Goal: Obtain resource: Obtain resource

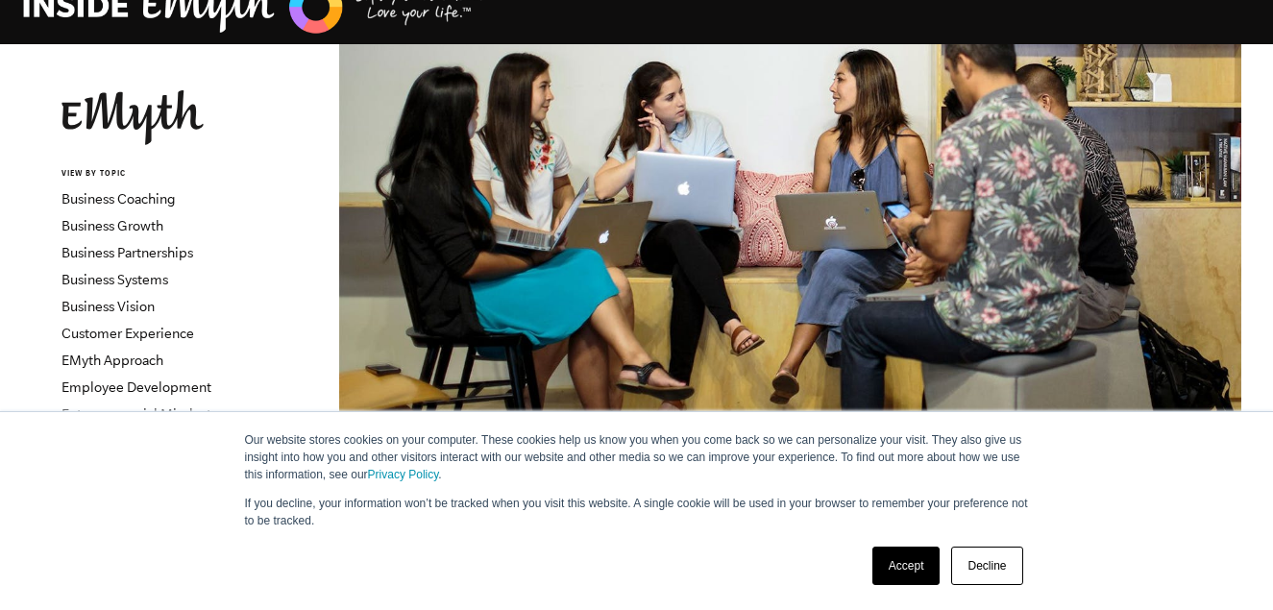
scroll to position [81, 0]
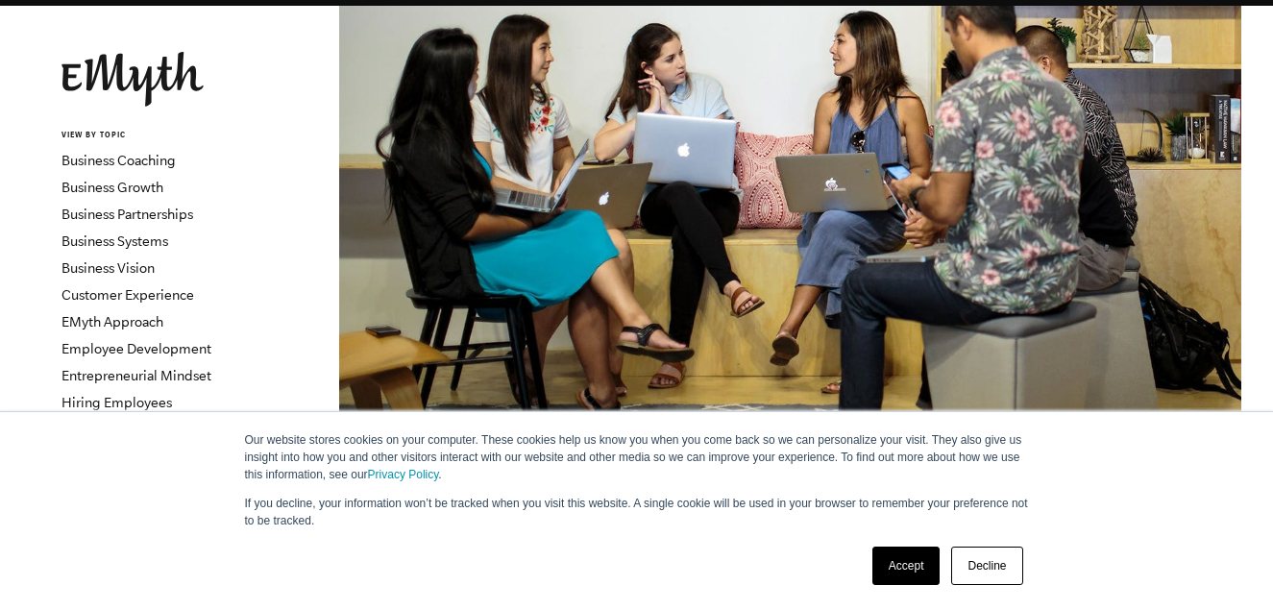
click at [916, 564] on link "Accept" at bounding box center [907, 566] width 68 height 38
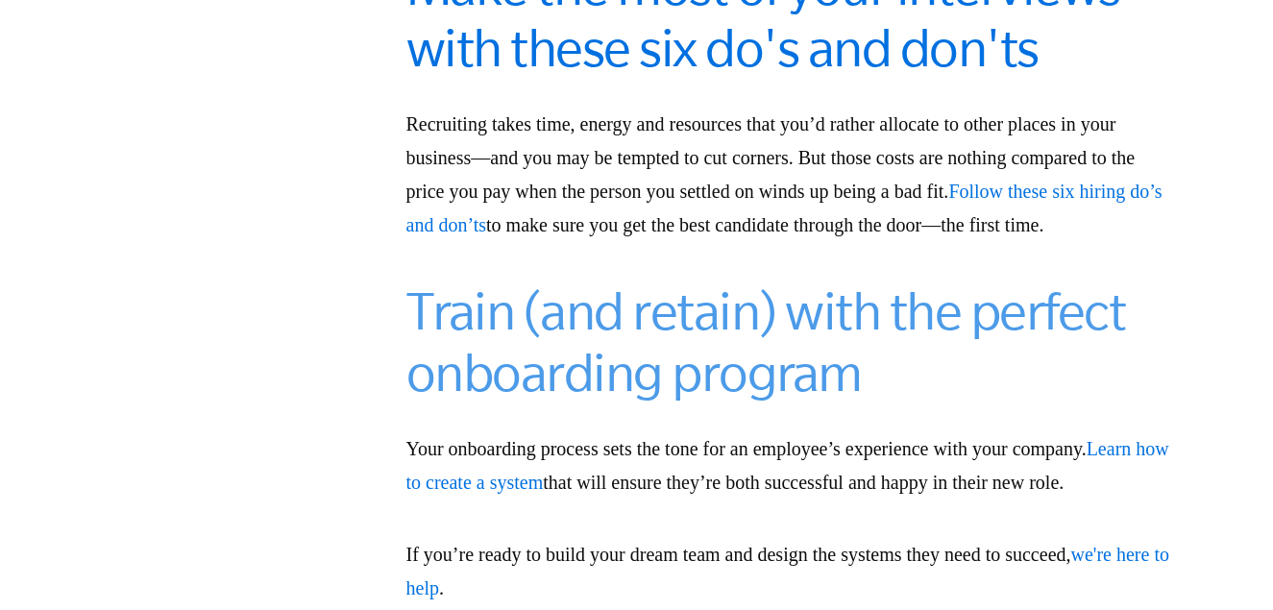
scroll to position [2648, 0]
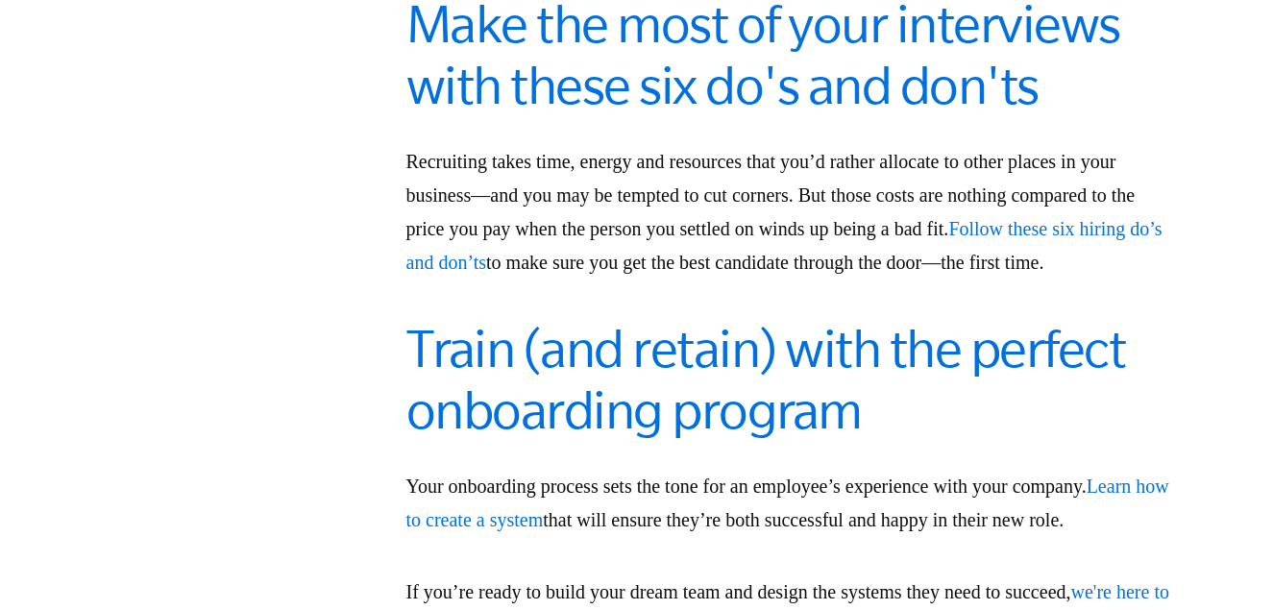
click at [674, 252] on span "Follow these six hiring do’s and don’ts" at bounding box center [785, 245] width 756 height 55
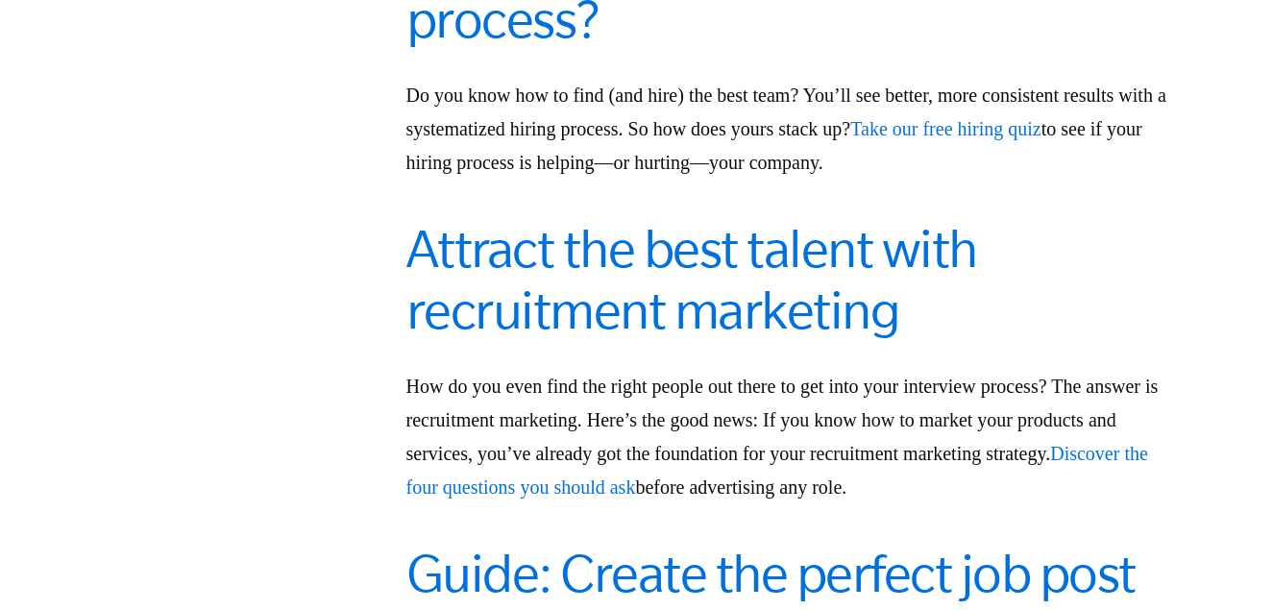
scroll to position [1494, 0]
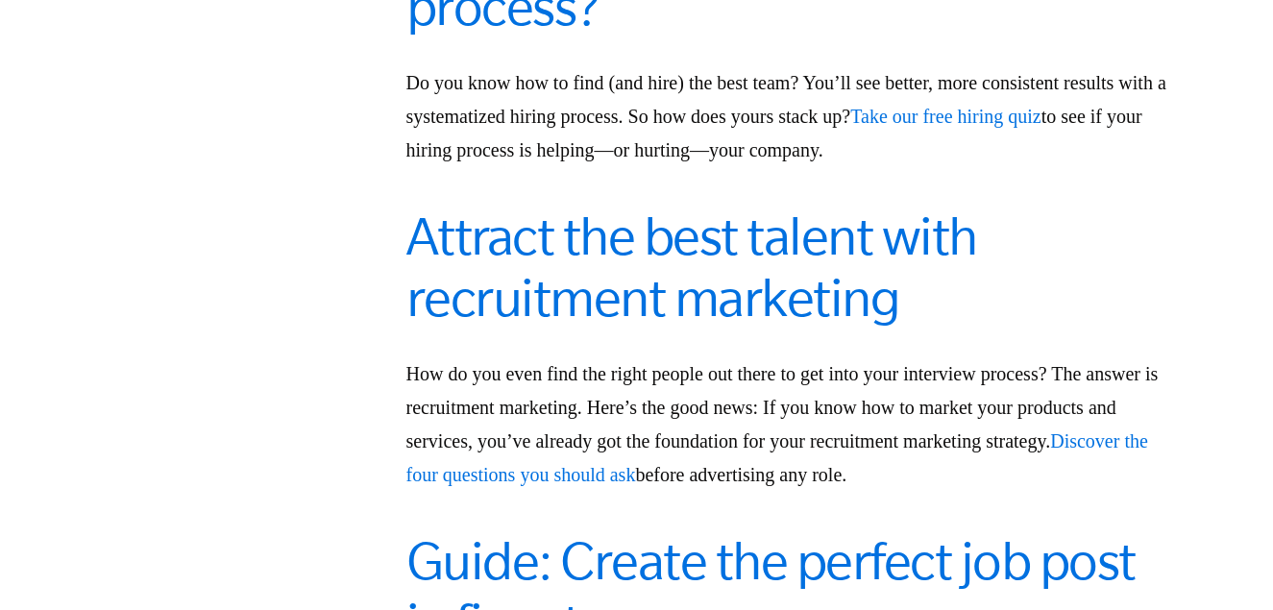
click at [719, 431] on span "Discover the four questions you should ask" at bounding box center [778, 458] width 742 height 55
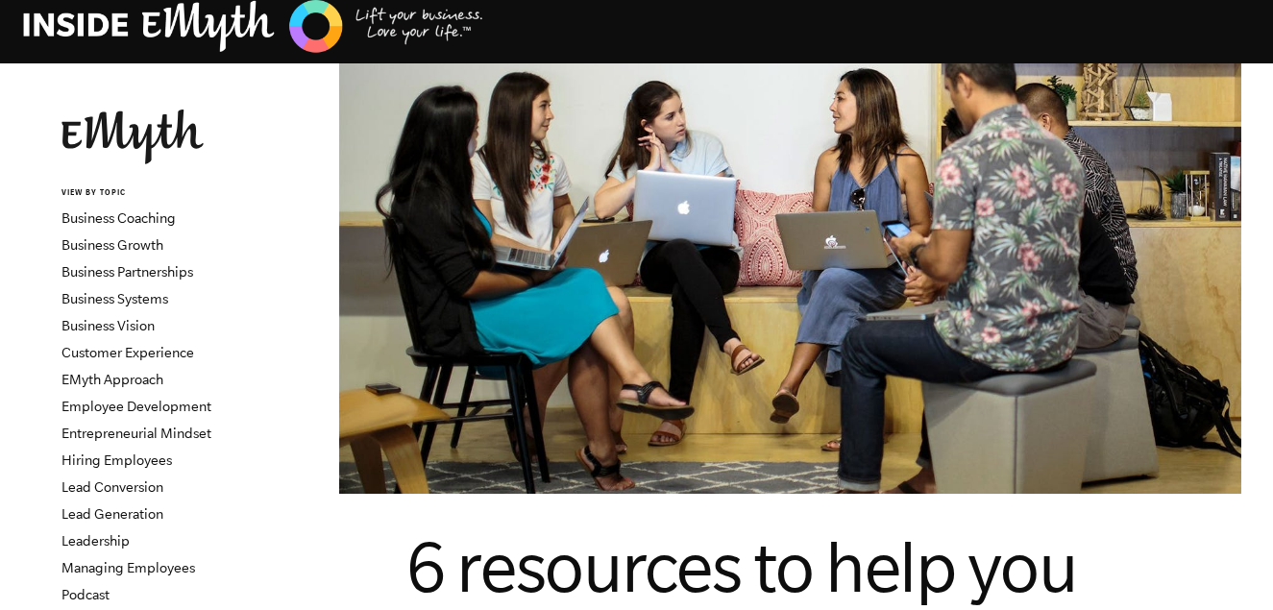
scroll to position [117, 0]
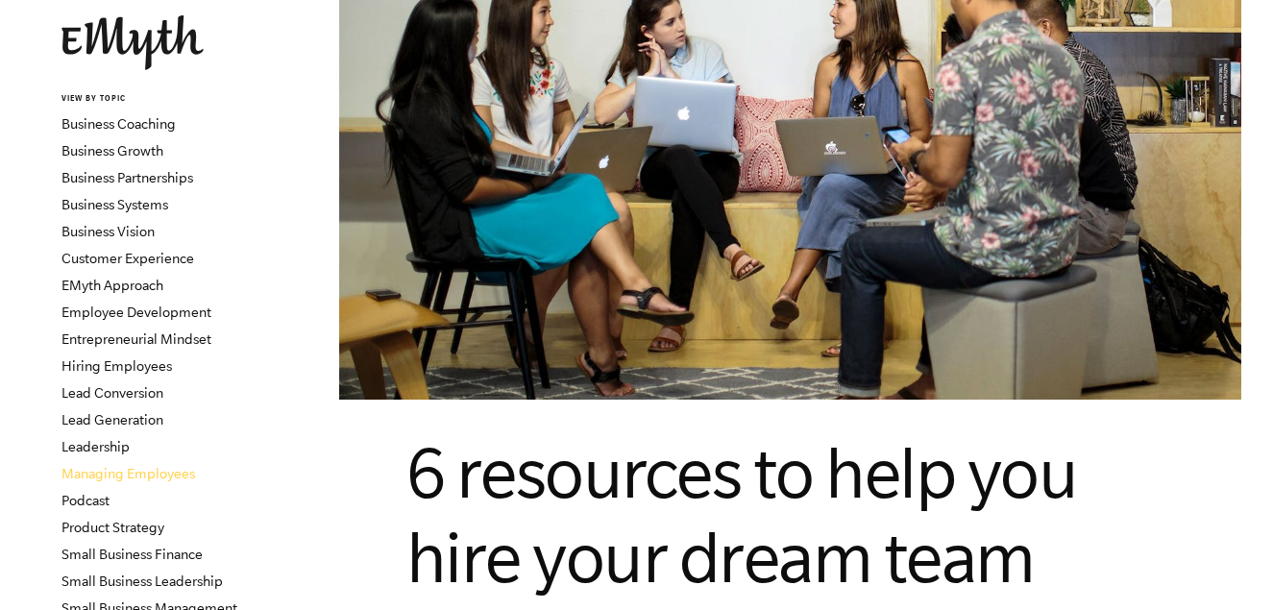
click at [152, 471] on link "Managing Employees" at bounding box center [129, 473] width 134 height 15
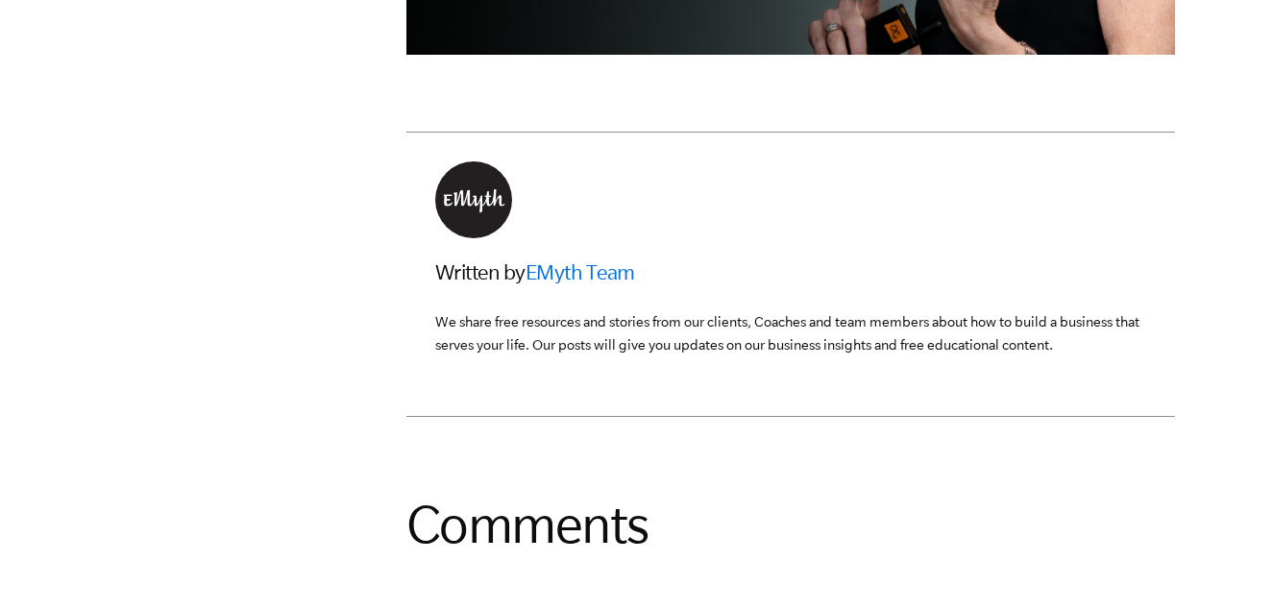
scroll to position [3697, 0]
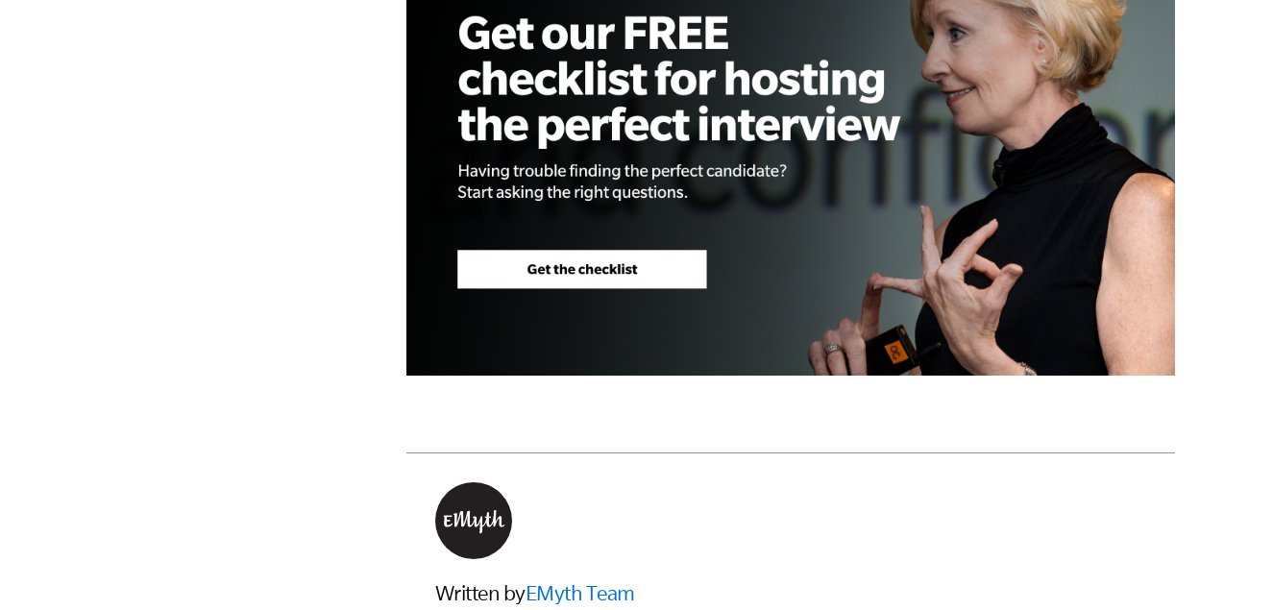
click at [622, 316] on img at bounding box center [791, 154] width 769 height 443
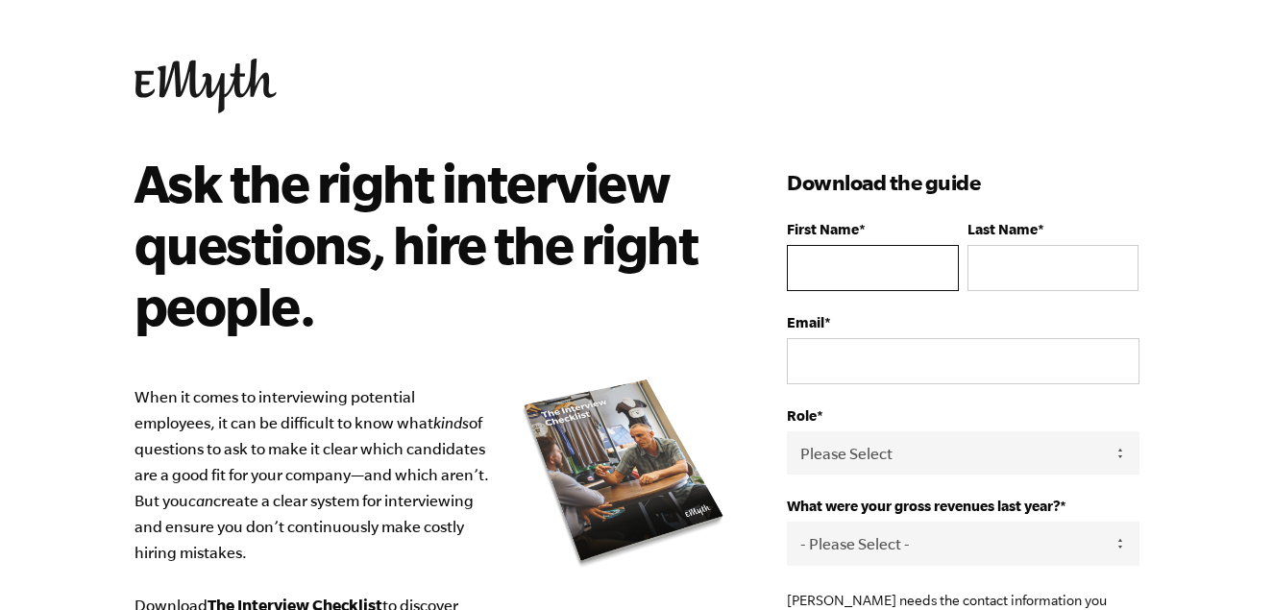
click at [821, 252] on input "First Name *" at bounding box center [872, 268] width 171 height 46
type input "stacy"
type input "smith"
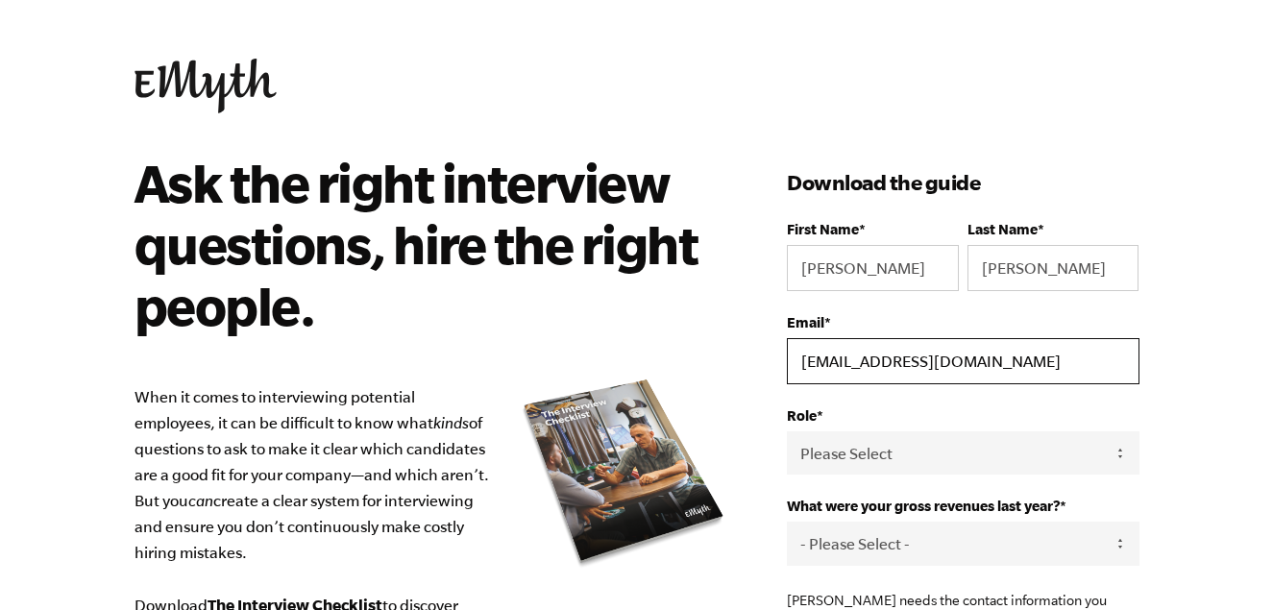
click at [935, 348] on input "stacysiciliano@gmail.com" at bounding box center [963, 361] width 352 height 46
click at [936, 348] on input "stacysiciliano@gmail.com" at bounding box center [963, 361] width 352 height 46
type input "stacy@camp.com"
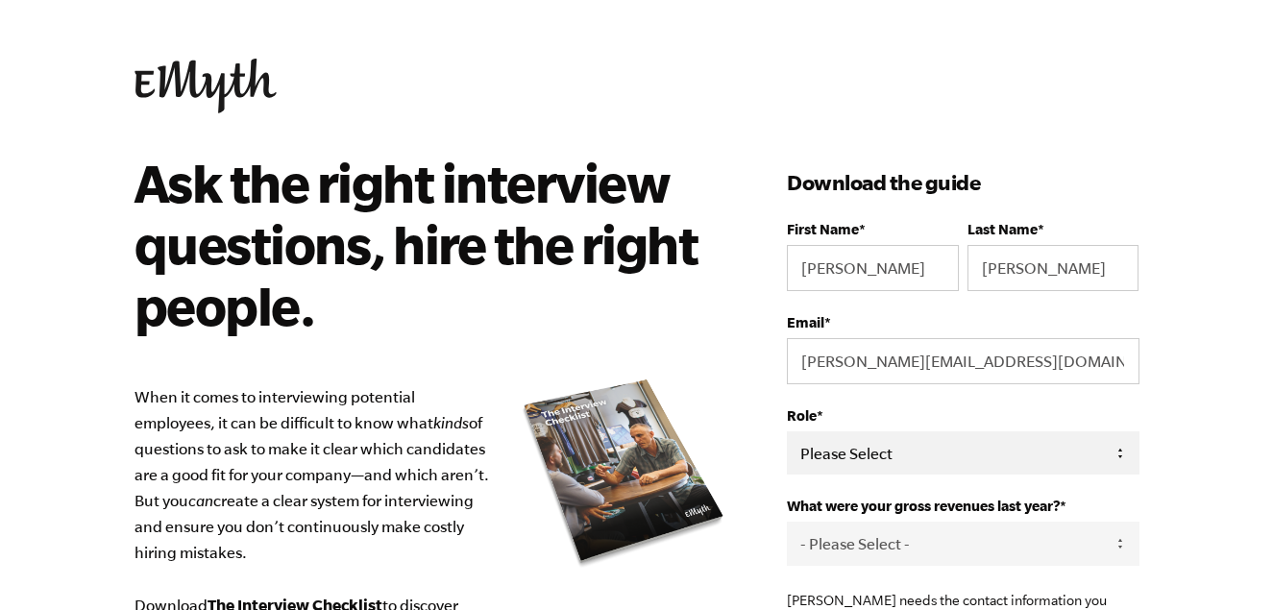
click at [944, 457] on select "Please Select Owner Partner / Co-Owner Executive Employee / Other" at bounding box center [963, 452] width 352 height 43
select select "Executive"
click at [787, 432] on select "Please Select Owner Partner / Co-Owner Executive Employee / Other" at bounding box center [963, 452] width 352 height 43
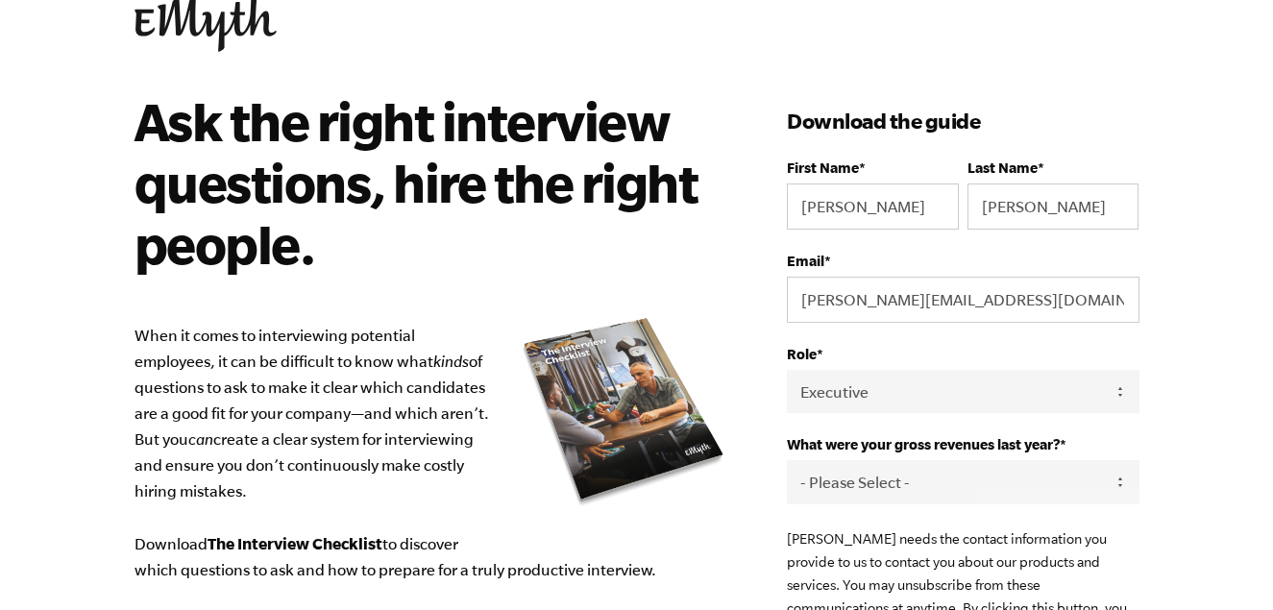
scroll to position [105, 0]
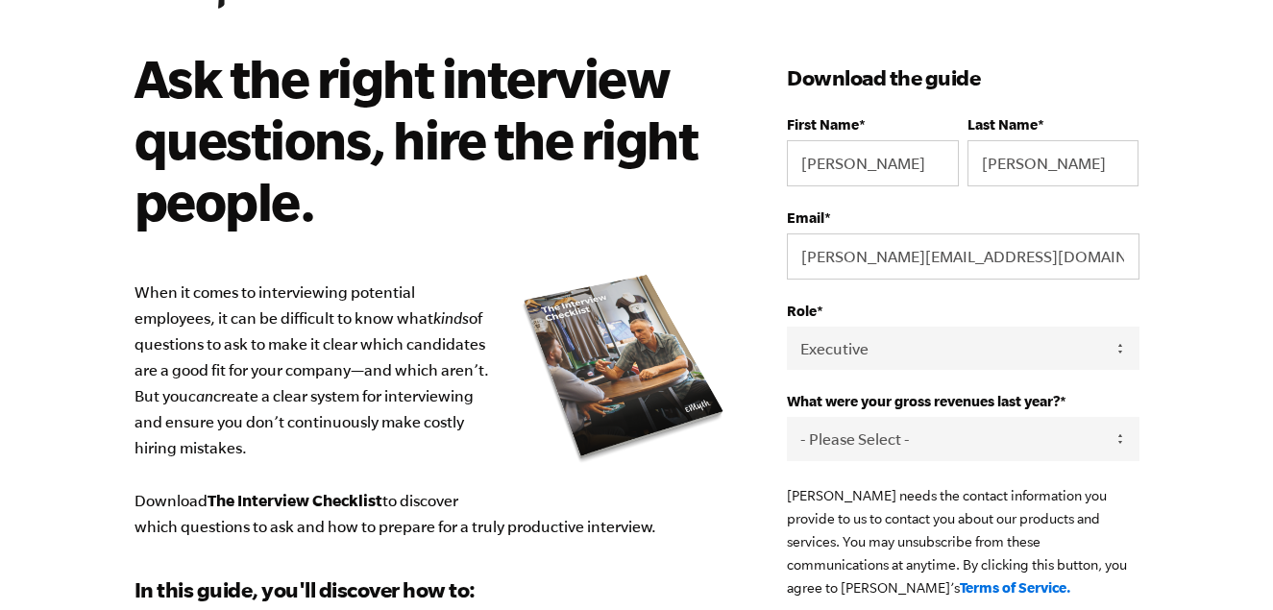
click at [982, 436] on select "- Please Select - 0-75K 76-150K 151-275K 276-500K 501-750K 751-1M 1-2.5M 2.5-5M…" at bounding box center [963, 438] width 352 height 43
click at [787, 420] on select "- Please Select - 0-75K 76-150K 151-275K 276-500K 501-750K 751-1M 1-2.5M 2.5-5M…" at bounding box center [963, 438] width 352 height 43
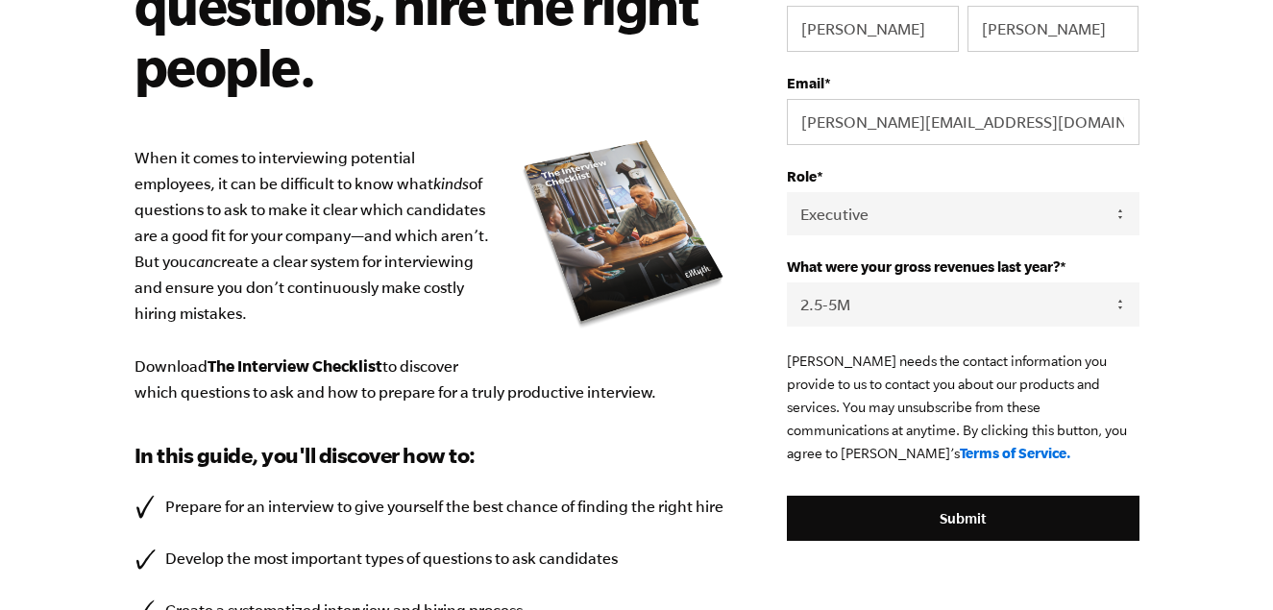
scroll to position [323, 0]
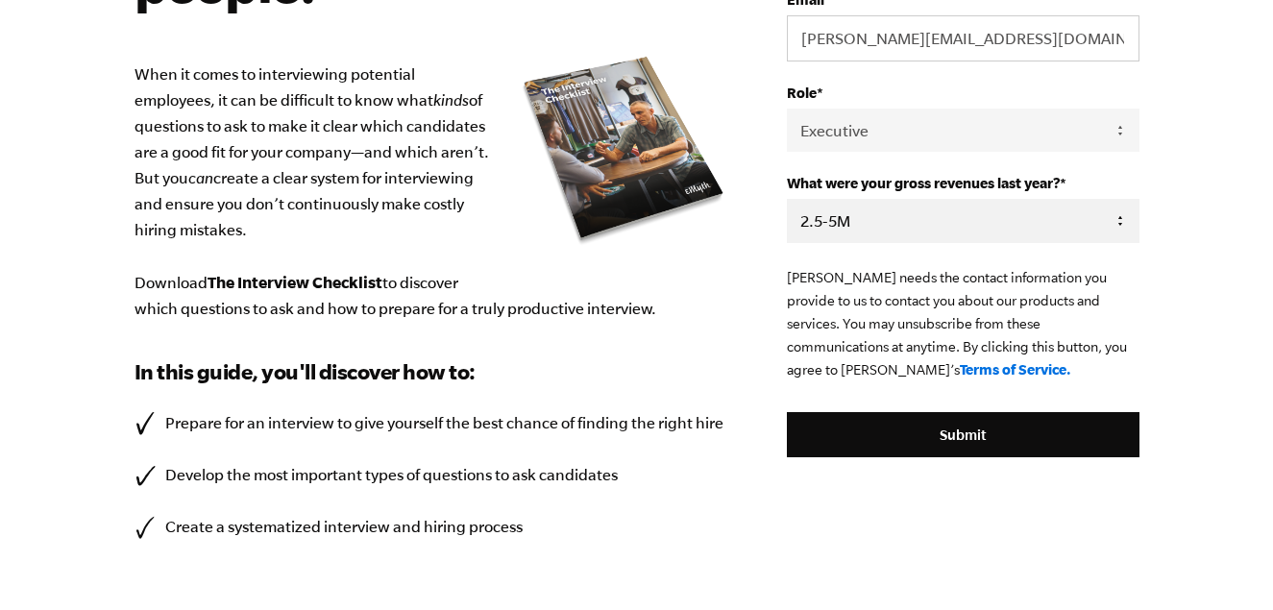
click at [959, 240] on select "- Please Select - 0-75K 76-150K 151-275K 276-500K 501-750K 751-1M 1-2.5M 2.5-5M…" at bounding box center [963, 220] width 352 height 43
select select "10M+"
click at [787, 202] on select "- Please Select - 0-75K 76-150K 151-275K 276-500K 501-750K 751-1M 1-2.5M 2.5-5M…" at bounding box center [963, 220] width 352 height 43
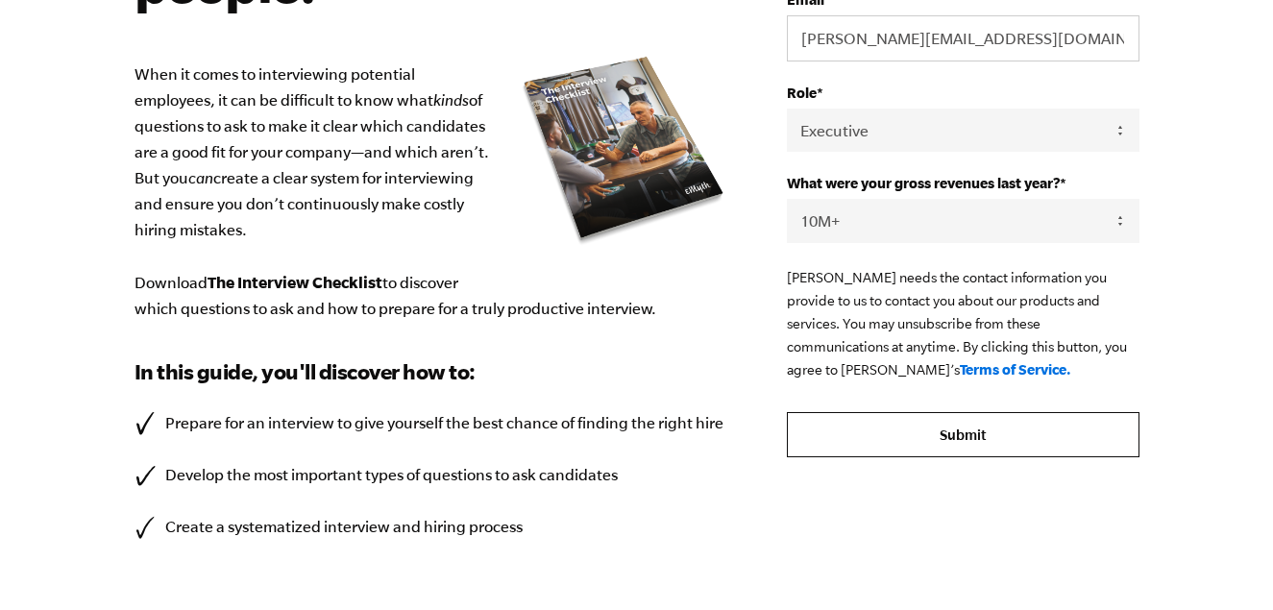
click at [982, 446] on input "Submit" at bounding box center [963, 435] width 352 height 46
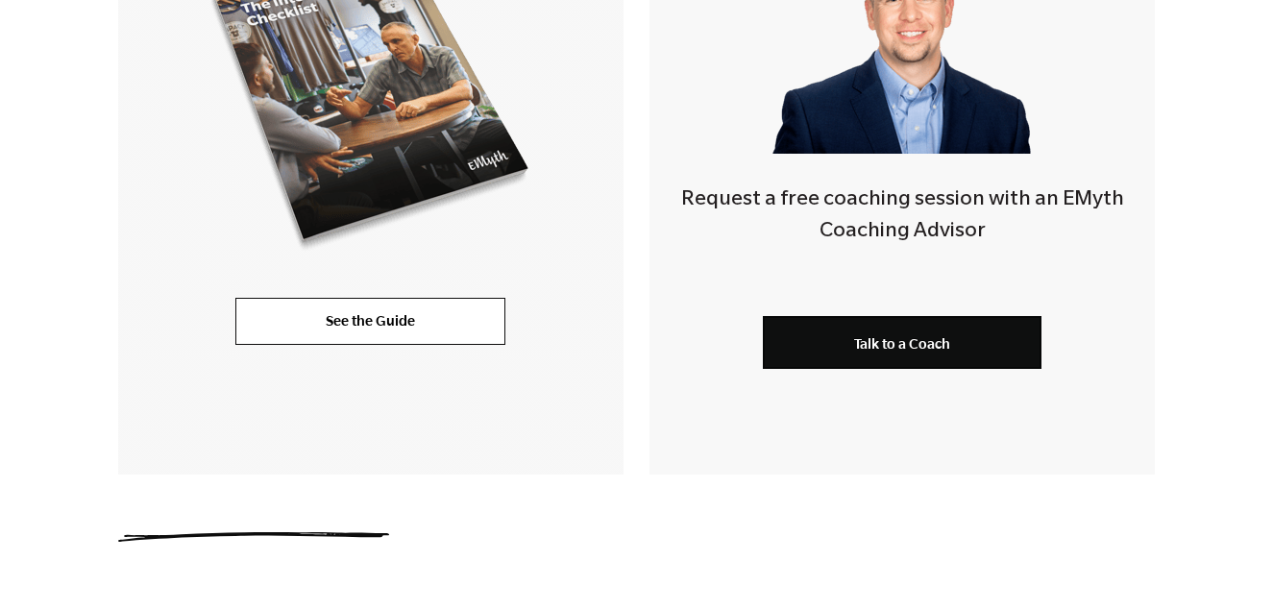
scroll to position [761, 0]
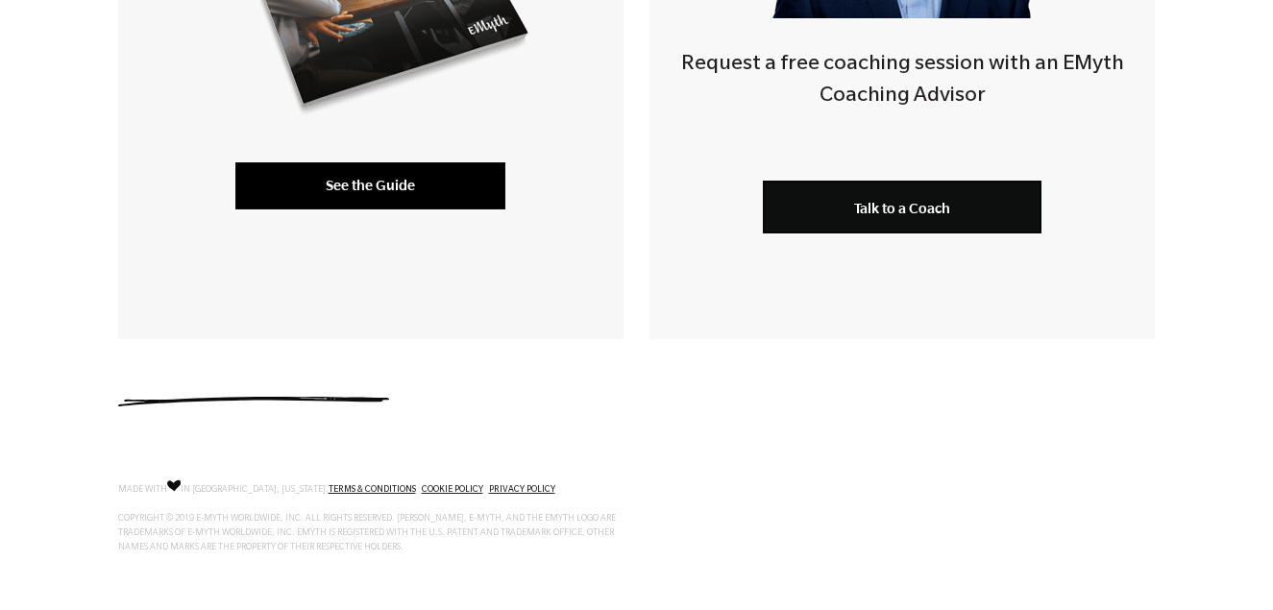
click at [380, 192] on link "See the Guide" at bounding box center [370, 185] width 270 height 46
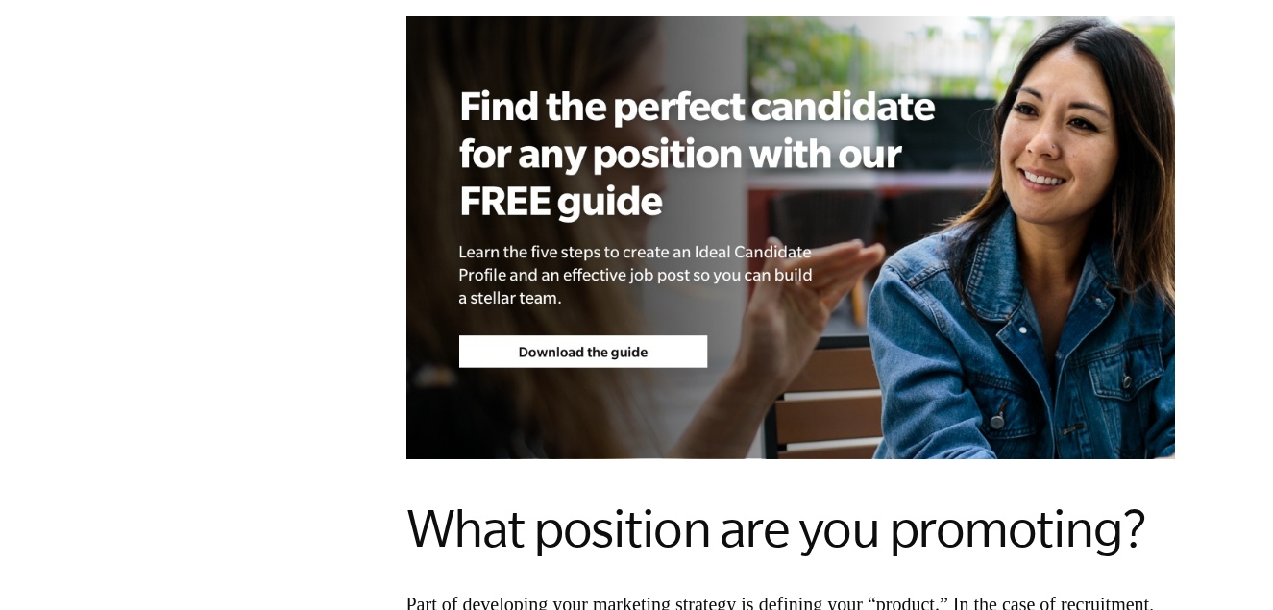
scroll to position [1980, 0]
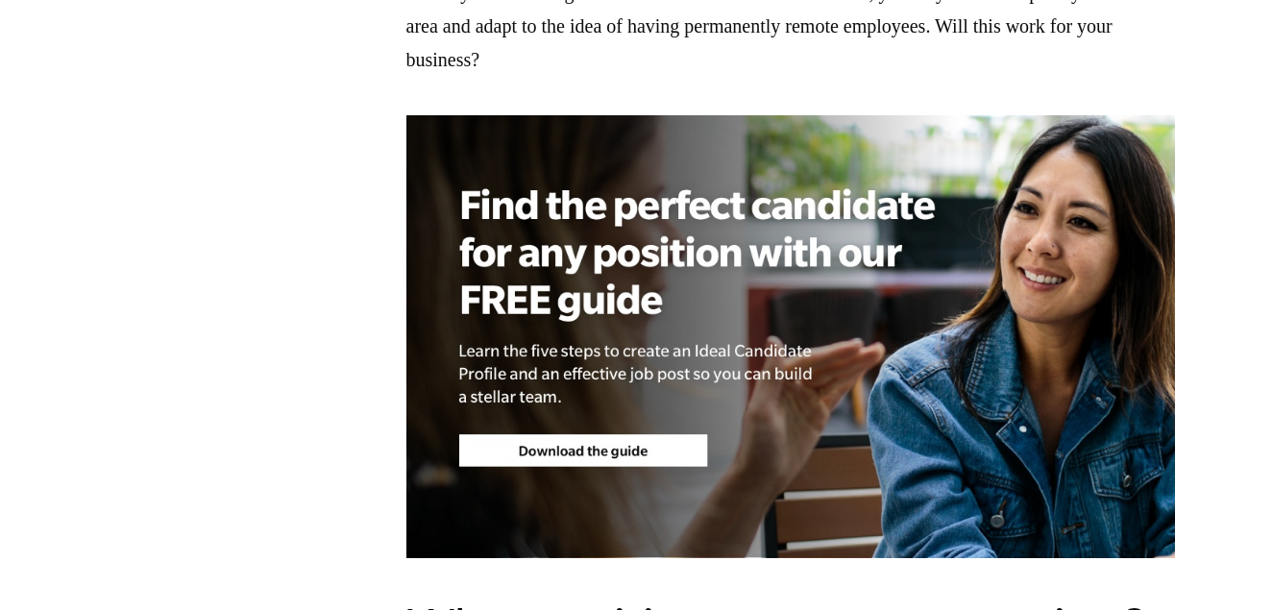
click at [612, 408] on img at bounding box center [791, 336] width 769 height 443
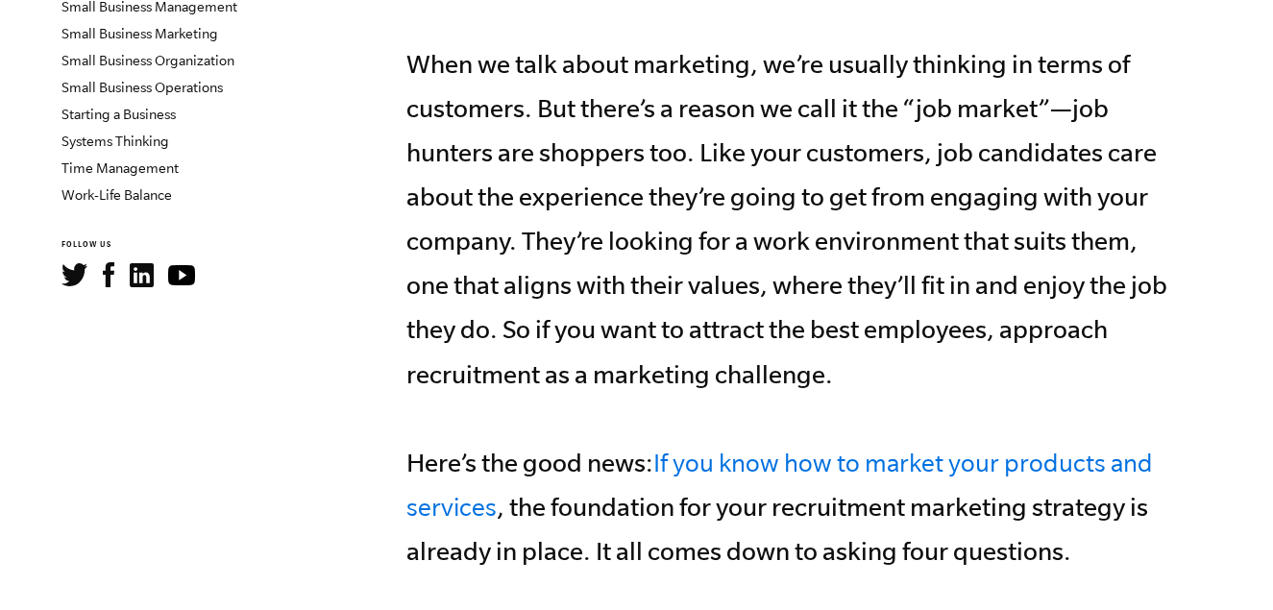
scroll to position [0, 0]
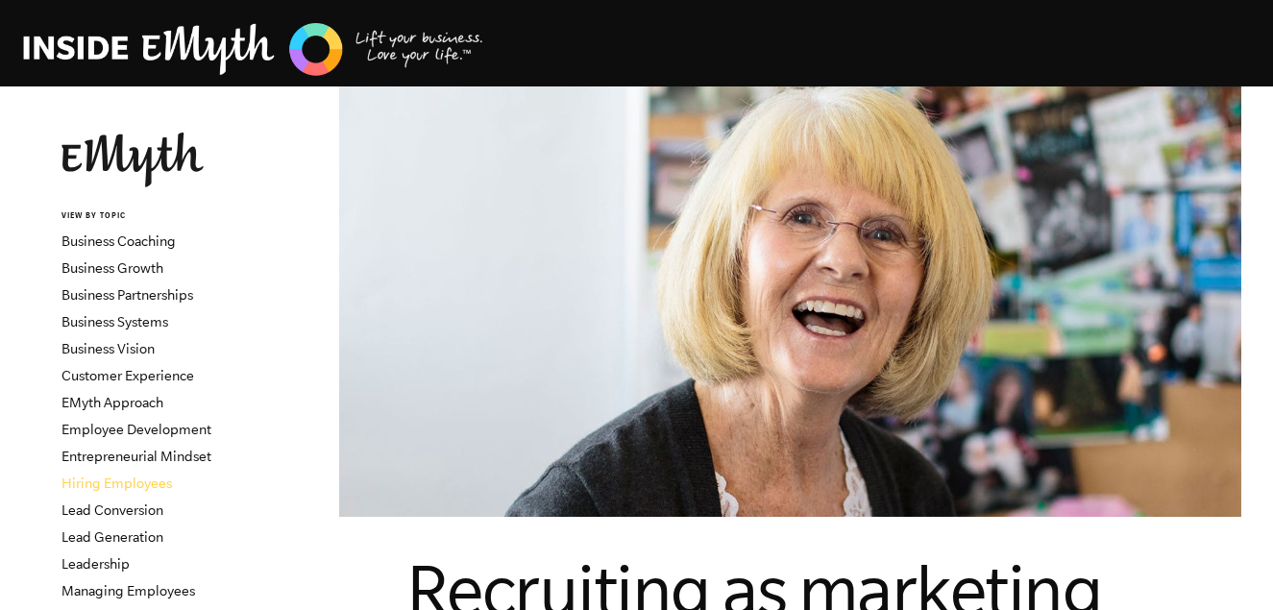
click at [126, 481] on link "Hiring Employees" at bounding box center [117, 483] width 111 height 15
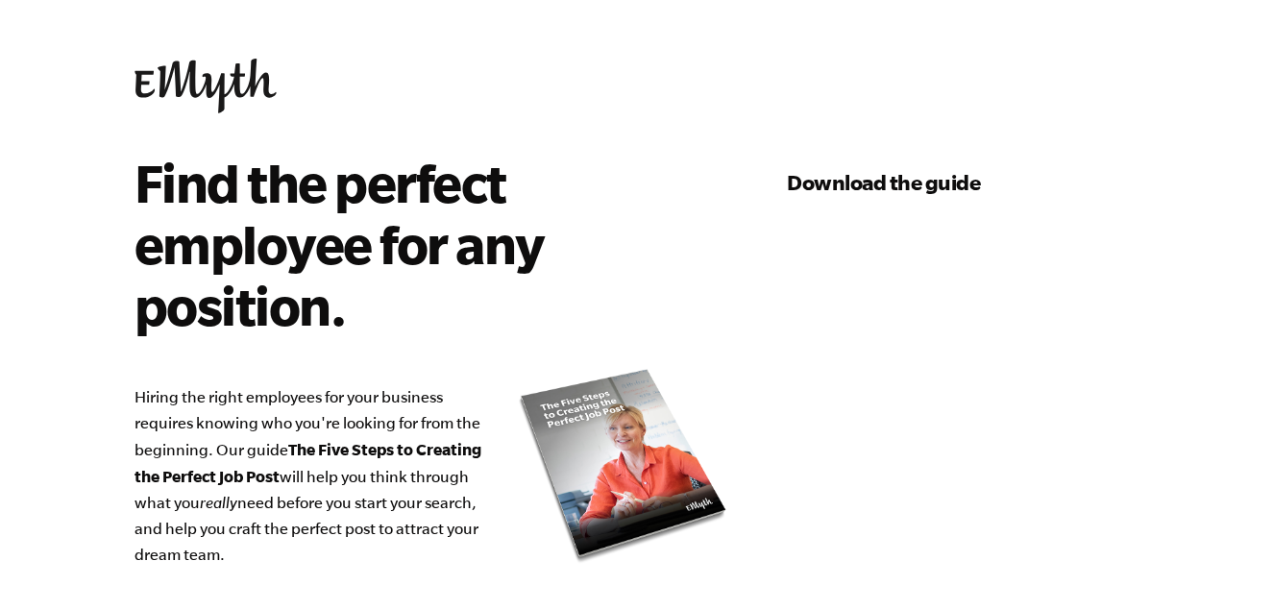
select select "10M+"
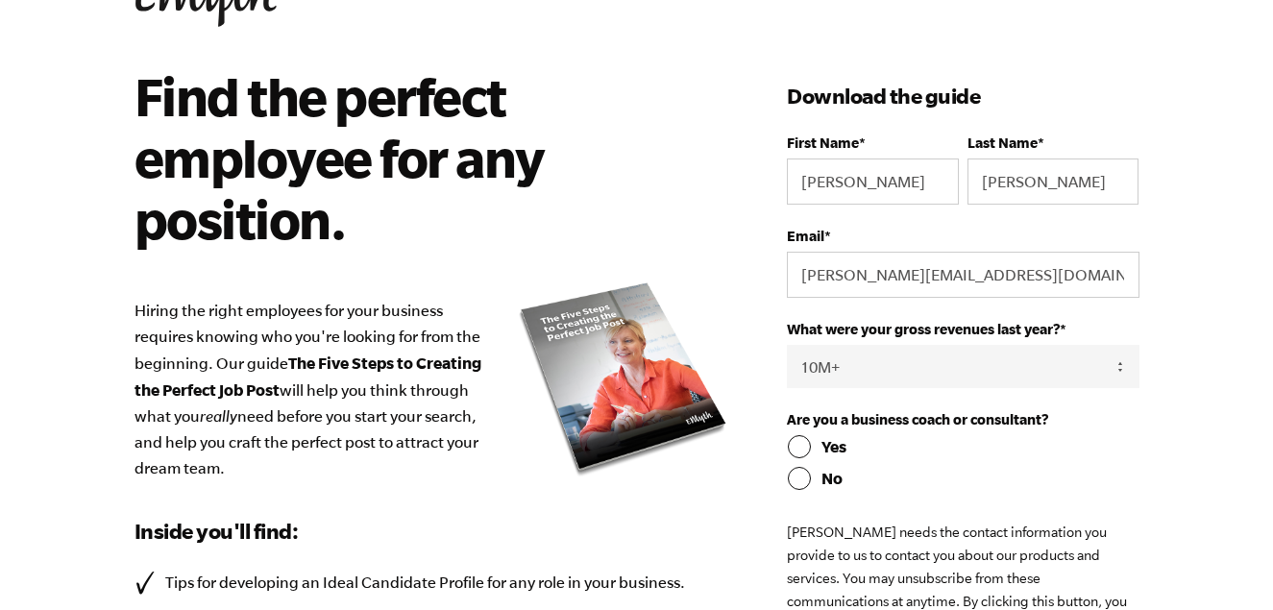
scroll to position [99, 0]
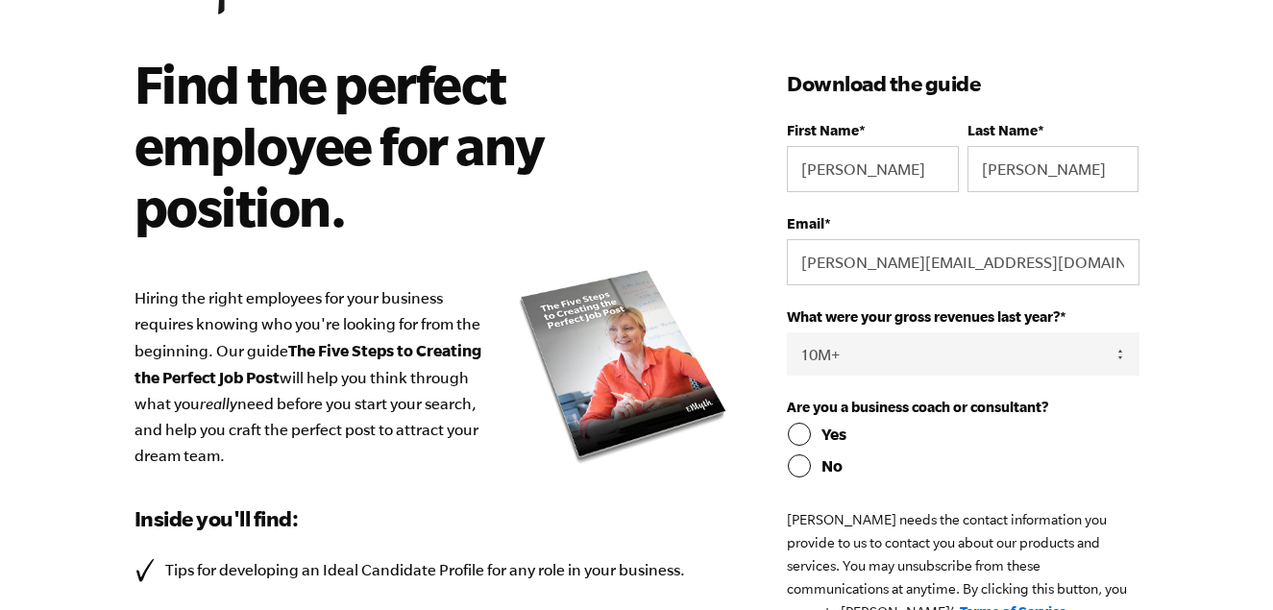
click at [831, 466] on input "No" at bounding box center [963, 466] width 352 height 23
radio input "true"
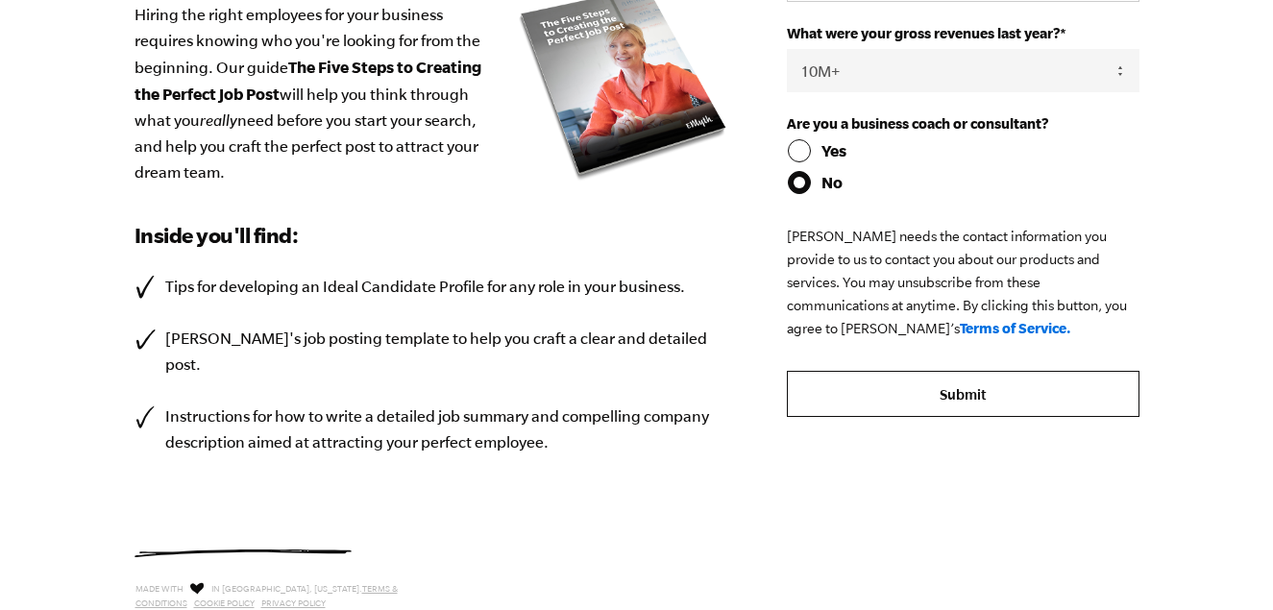
click at [1028, 393] on input "Submit" at bounding box center [963, 394] width 352 height 46
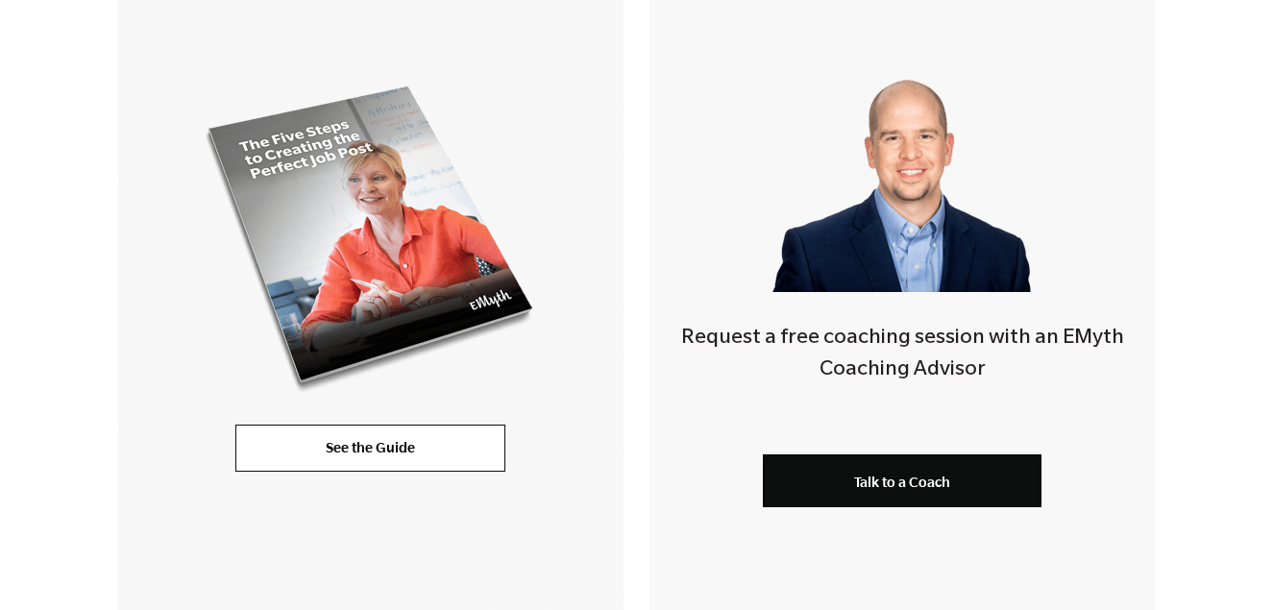
scroll to position [452, 0]
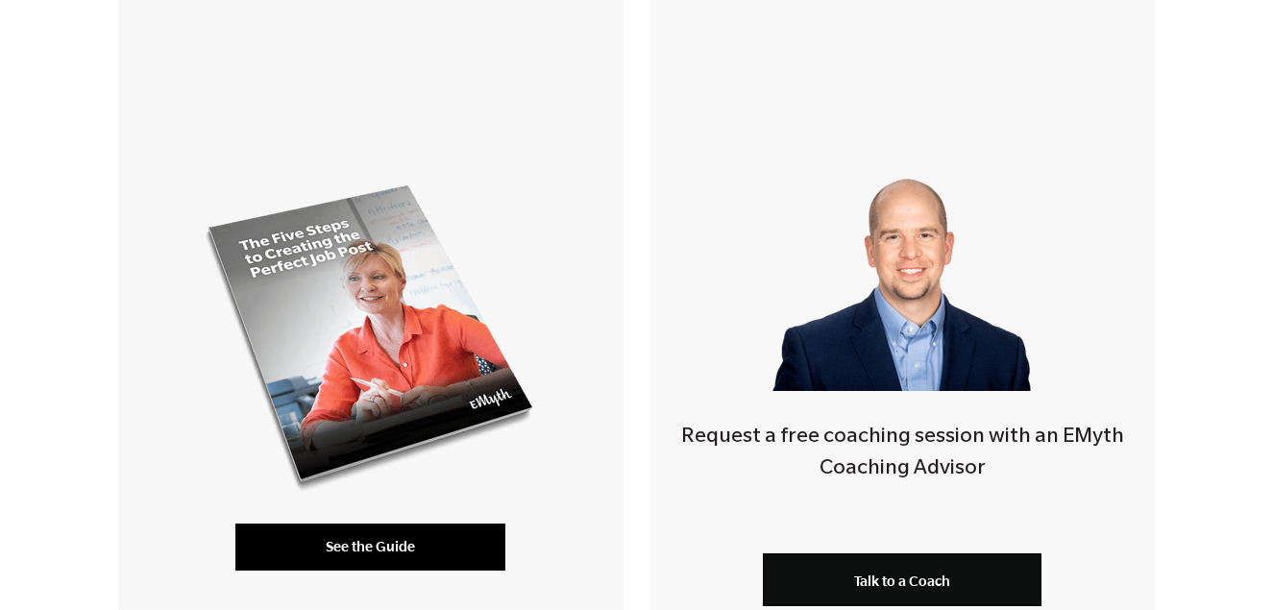
click at [382, 553] on link "See the Guide" at bounding box center [370, 547] width 270 height 46
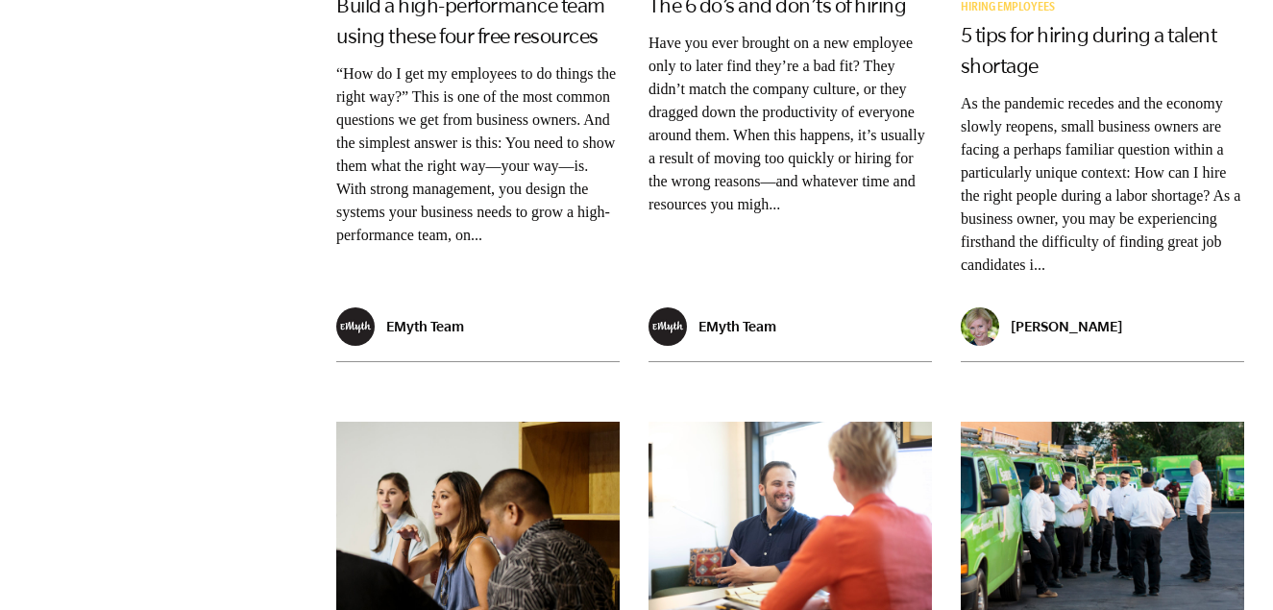
scroll to position [1368, 0]
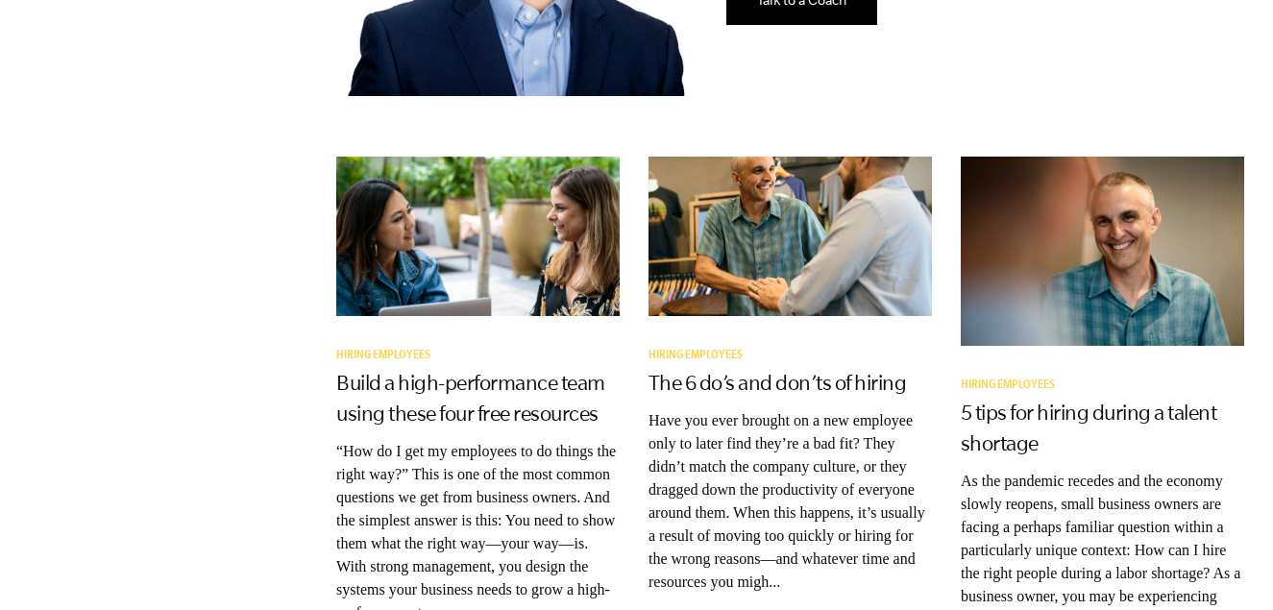
click at [410, 367] on h3 "Build a high-performance team using these four free resources" at bounding box center [477, 398] width 283 height 62
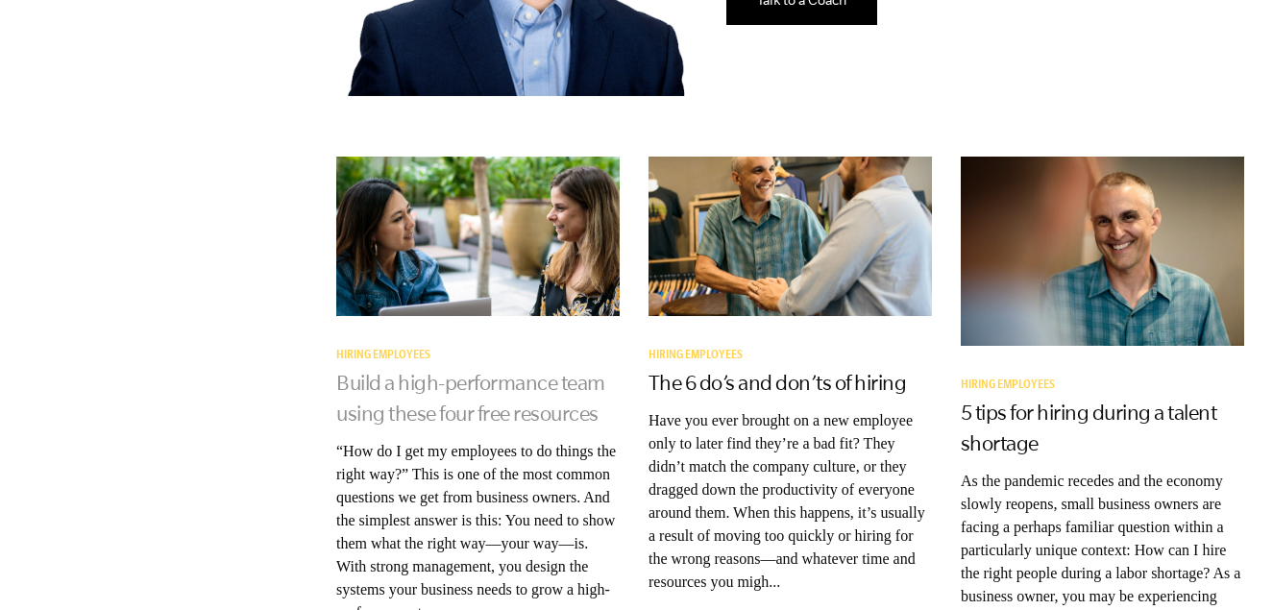
click at [414, 371] on link "Build a high-performance team using these four free resources" at bounding box center [470, 398] width 269 height 54
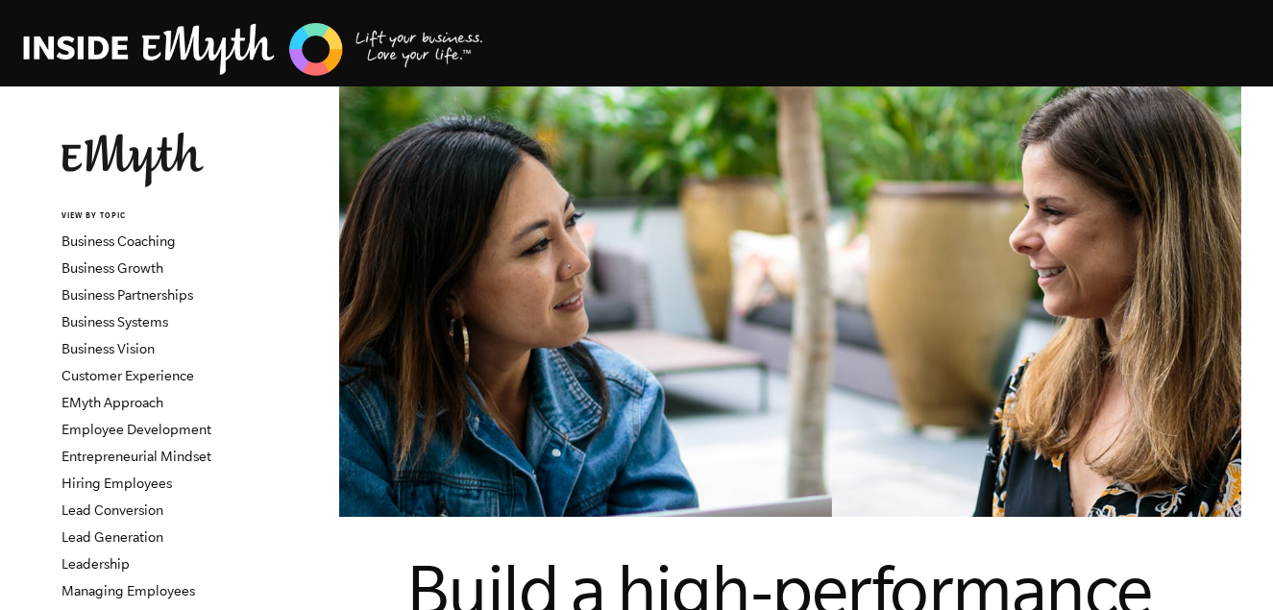
scroll to position [428, 0]
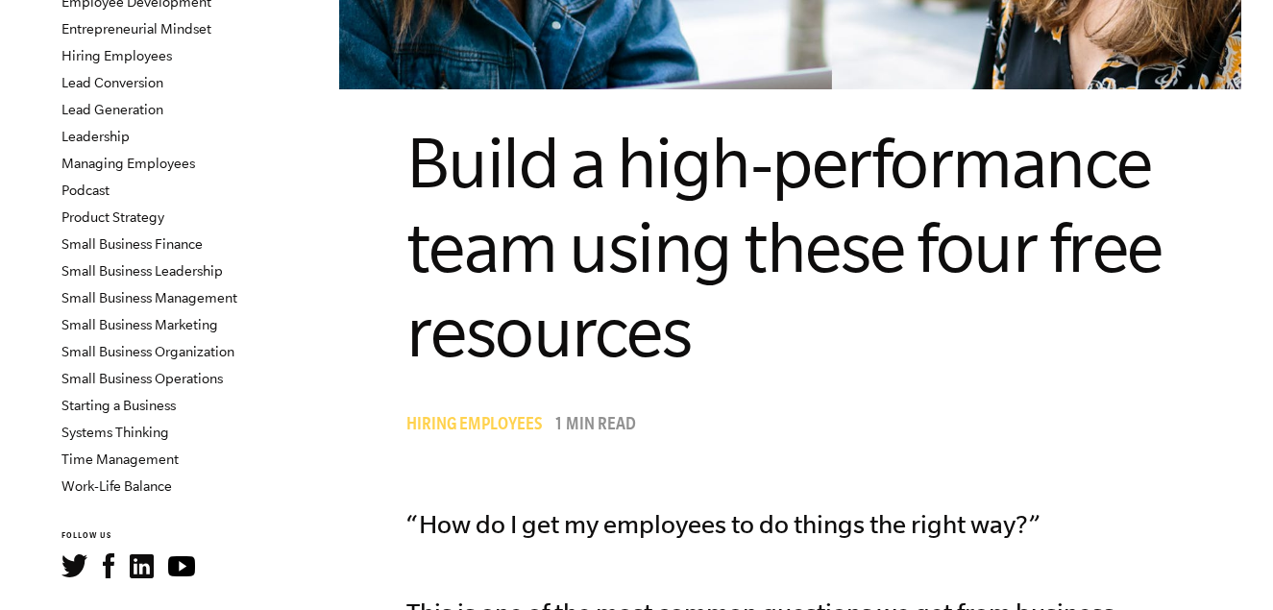
click at [679, 293] on span "Build a high-performance team using these four free resources" at bounding box center [785, 247] width 756 height 248
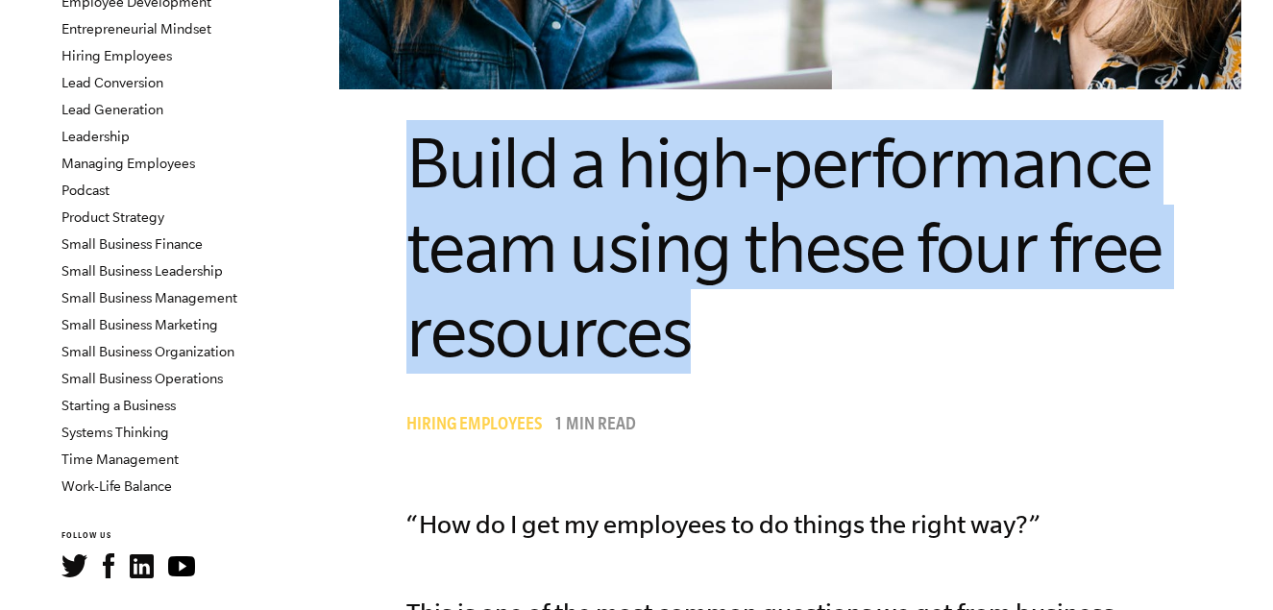
drag, startPoint x: 688, startPoint y: 295, endPoint x: 414, endPoint y: 122, distance: 323.9
click at [414, 122] on h1 "Build a high-performance team using these four free resources" at bounding box center [791, 247] width 769 height 254
copy span "Build a high-performance team using these four free resources"
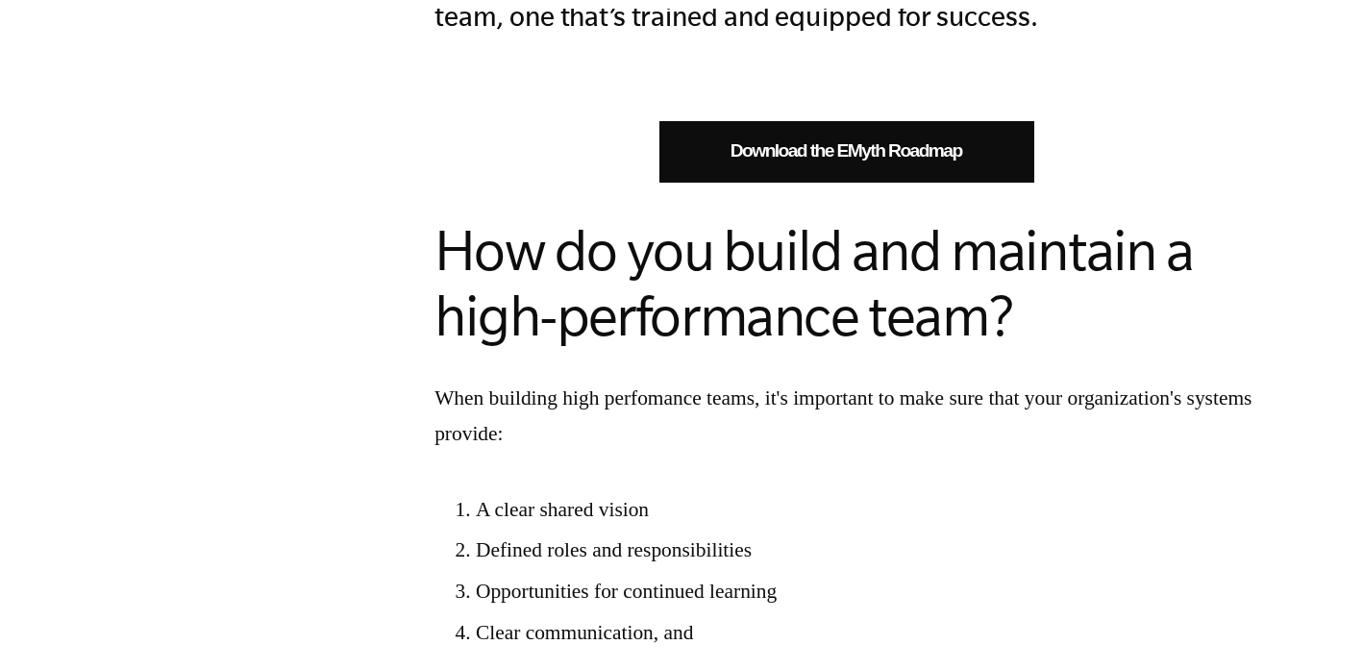
scroll to position [1235, 0]
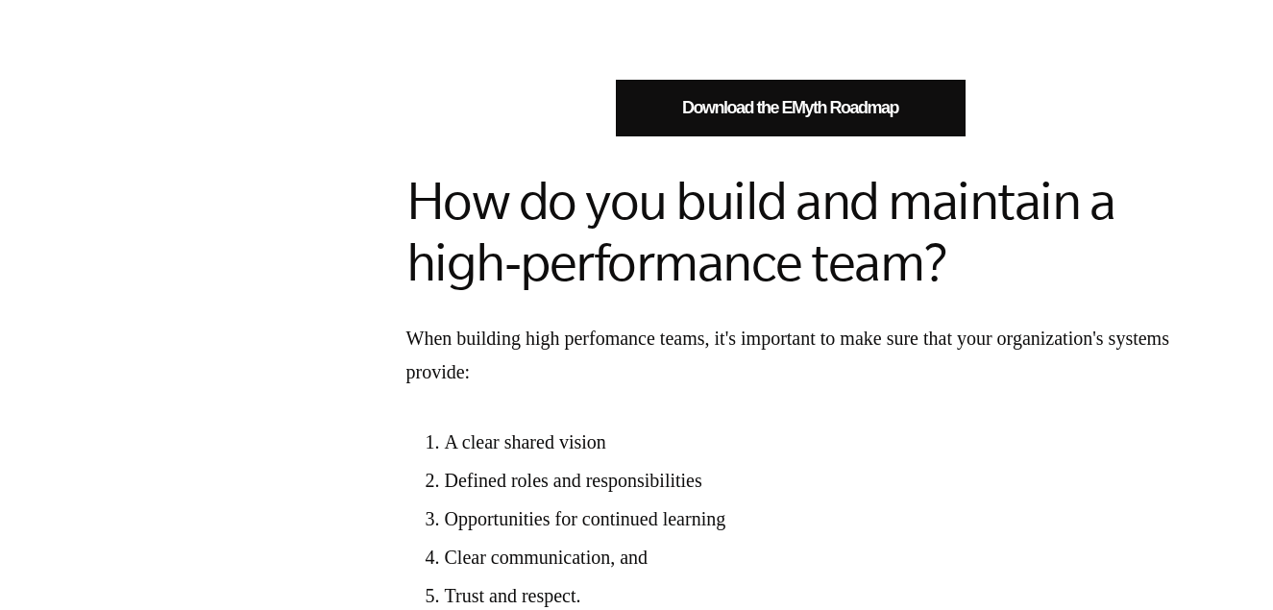
click at [803, 80] on link "Download the EMyth Roadmap" at bounding box center [791, 108] width 350 height 57
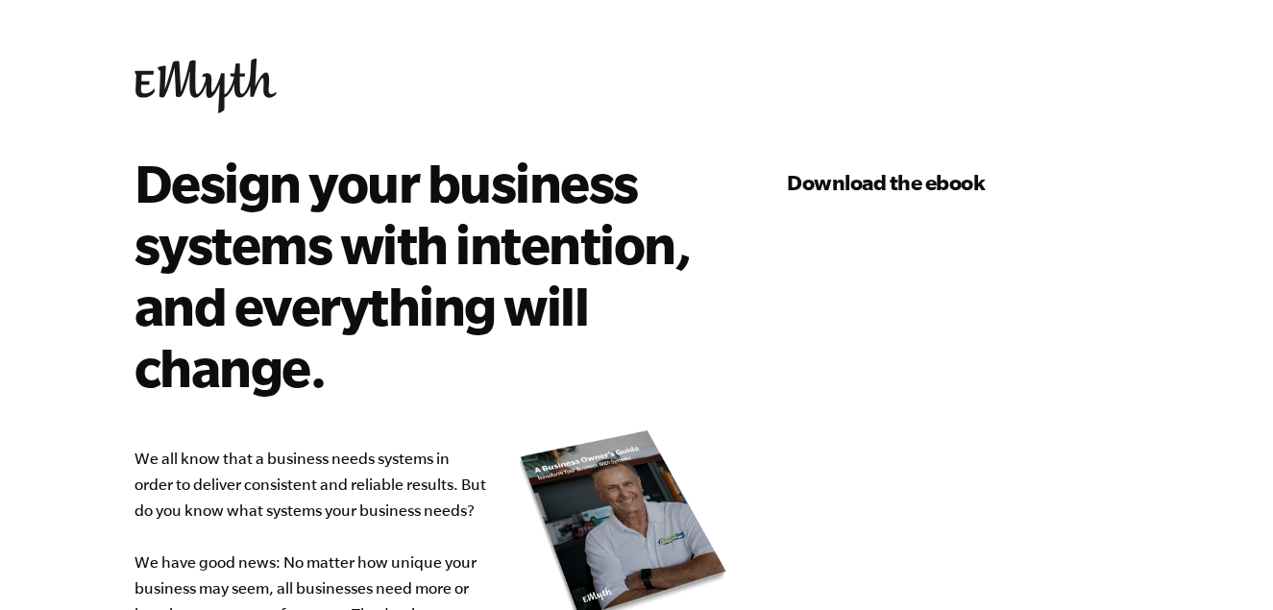
select select "10M+"
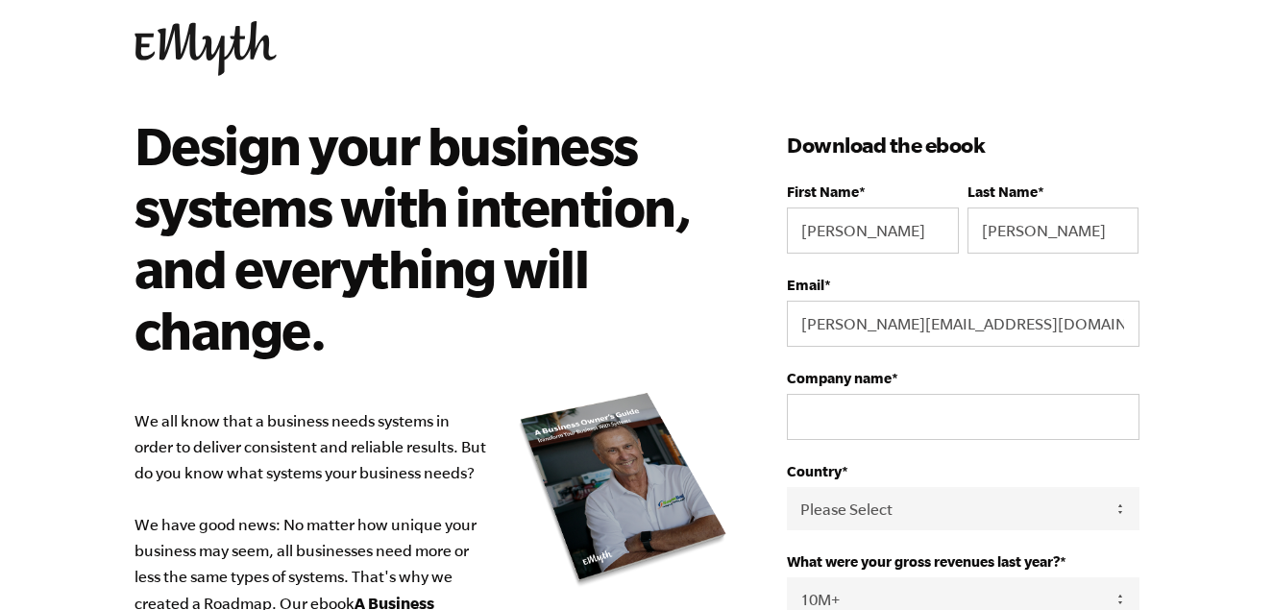
scroll to position [53, 0]
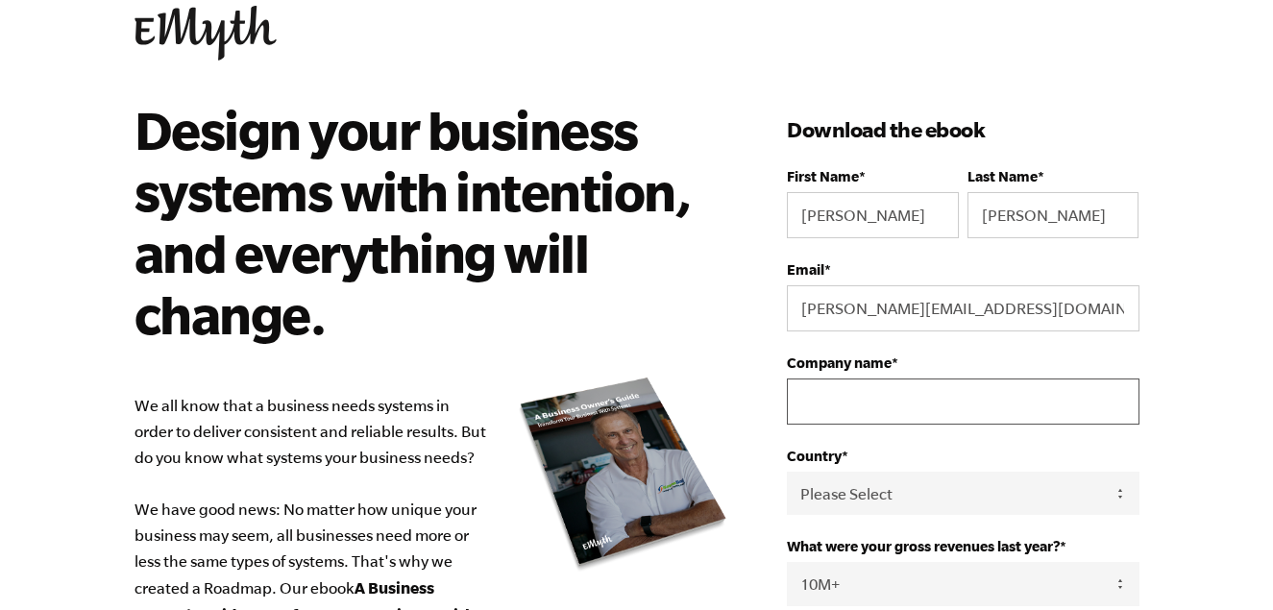
click at [938, 407] on input "Company name *" at bounding box center [963, 402] width 352 height 46
type input "CAMP NYC INC"
select select "United States"
type input "18476068841"
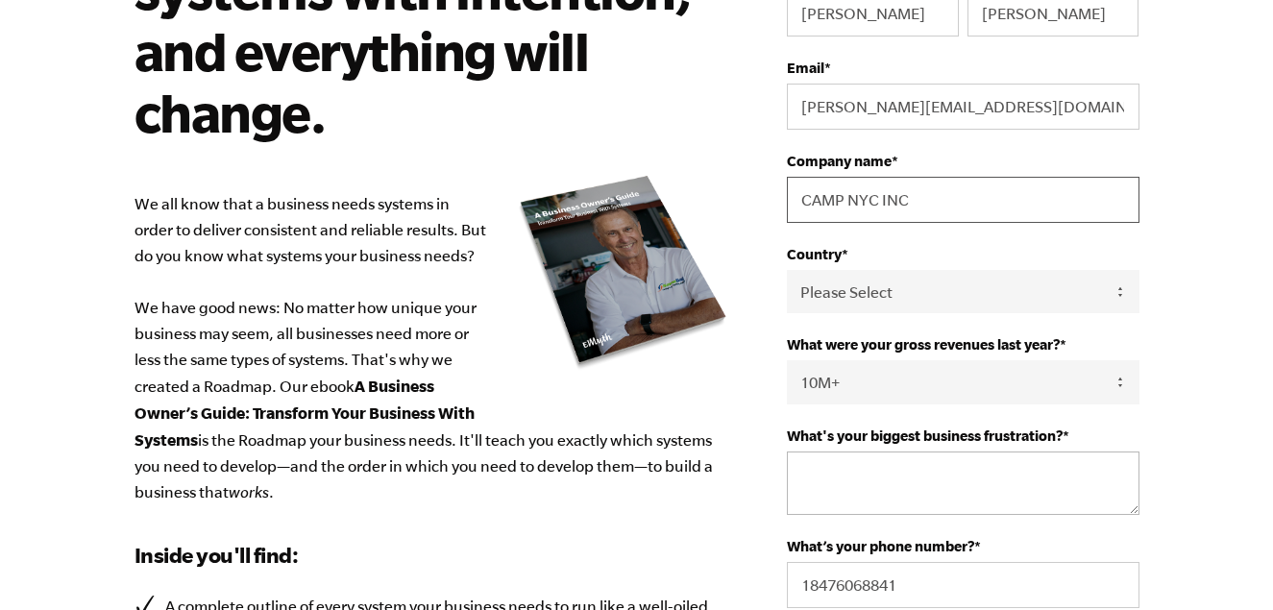
scroll to position [267, 0]
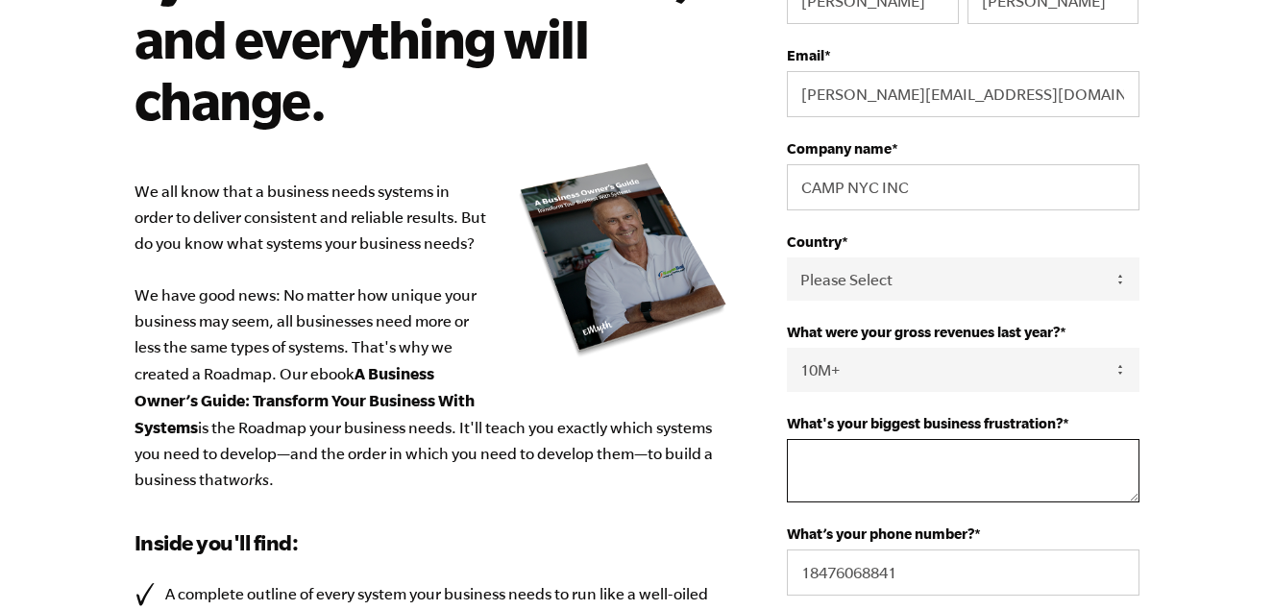
click at [952, 462] on textarea "What's your biggest business frustration? *" at bounding box center [963, 470] width 352 height 63
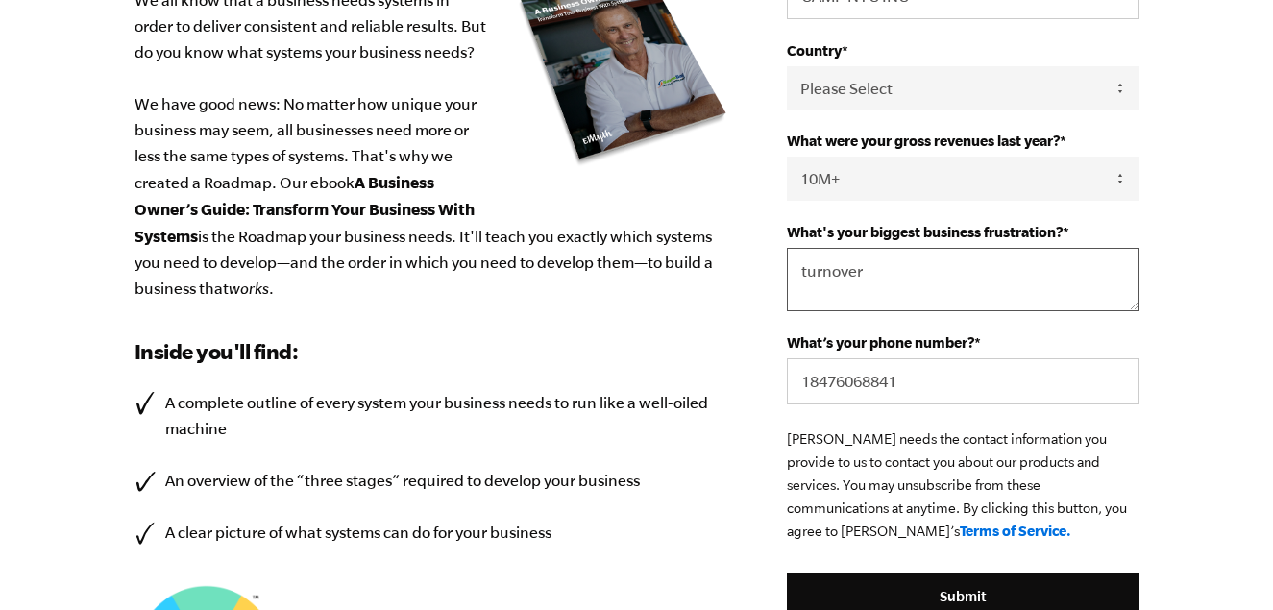
scroll to position [557, 0]
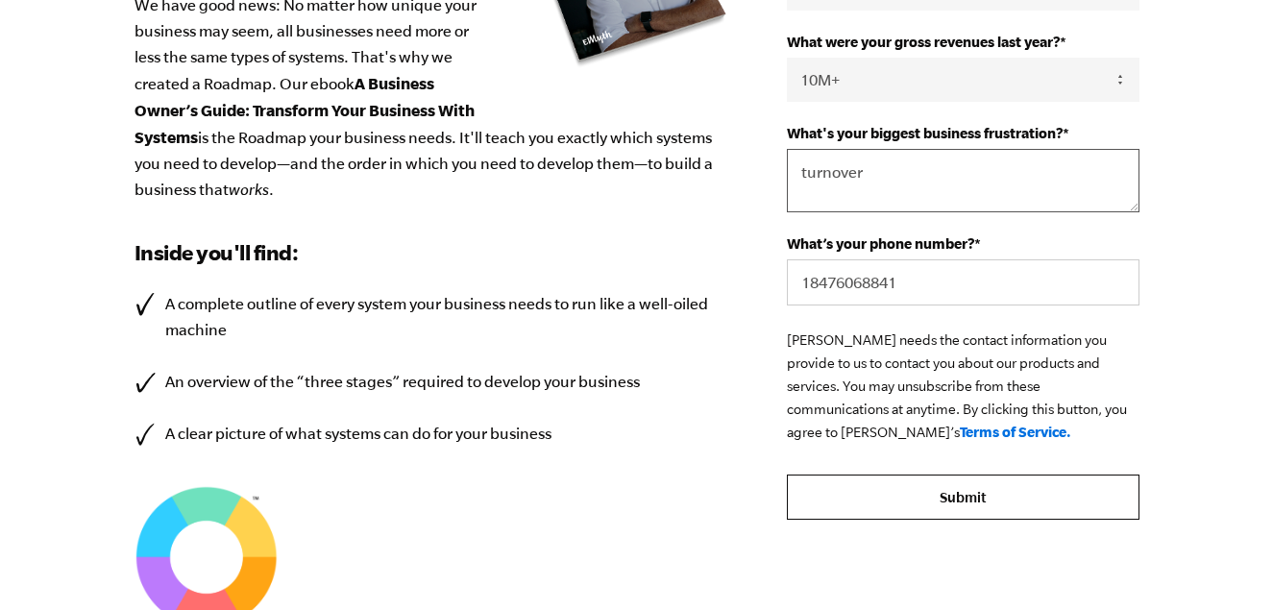
type textarea "turnover"
click at [1013, 509] on input "Submit" at bounding box center [963, 498] width 352 height 46
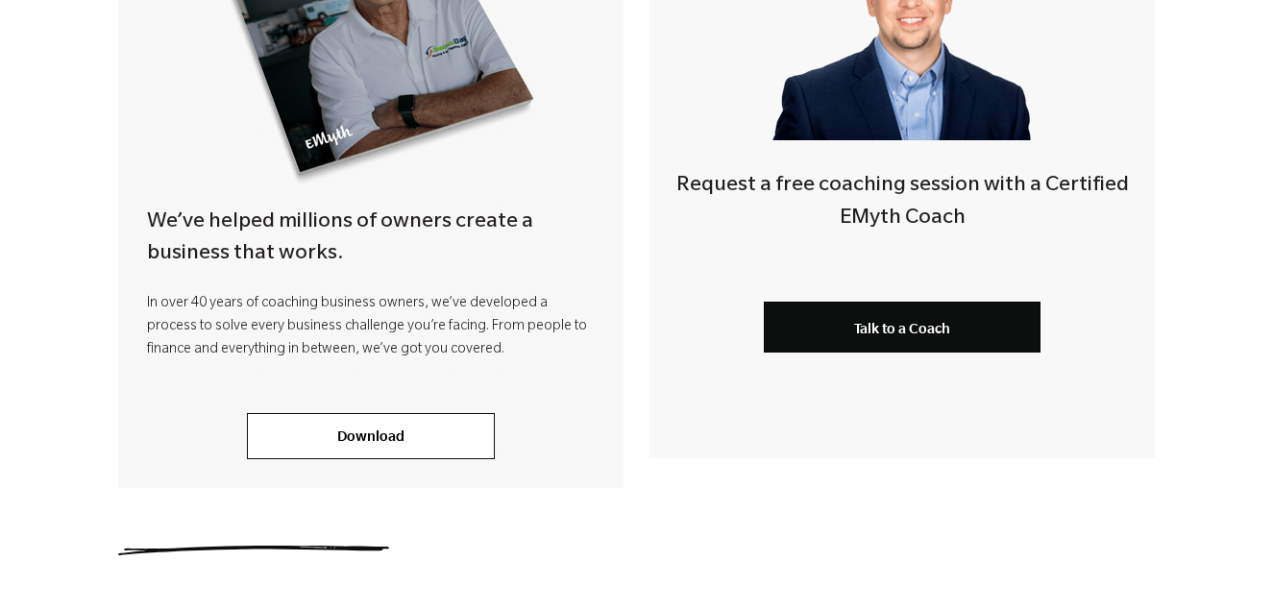
scroll to position [579, 0]
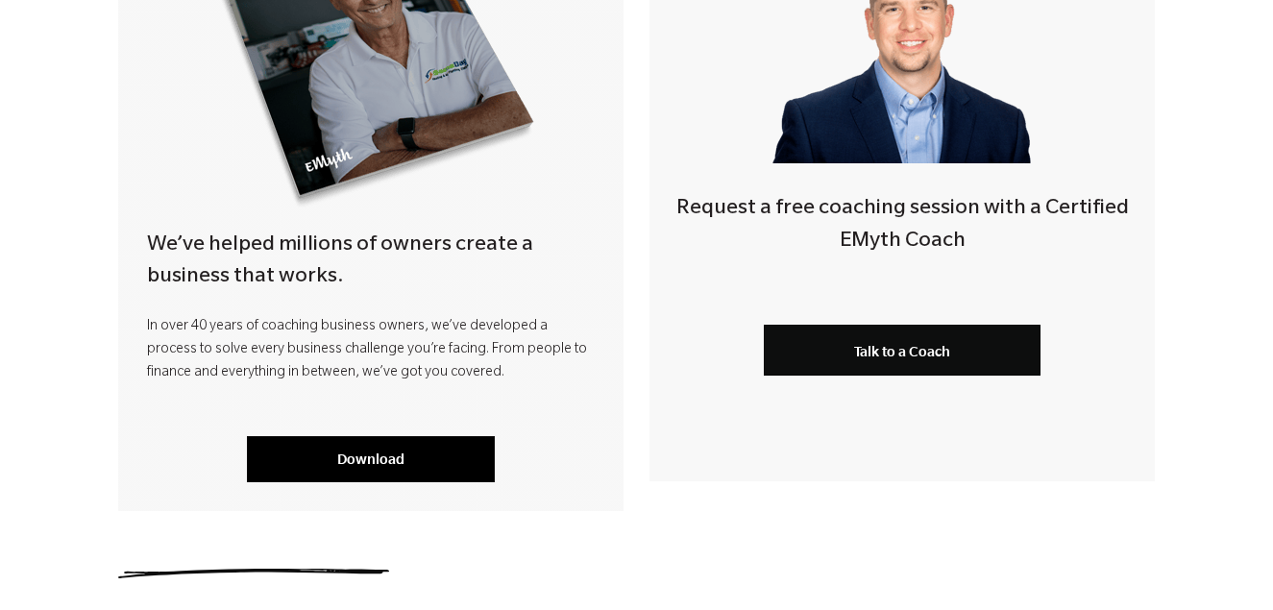
click at [364, 463] on link "Download" at bounding box center [371, 459] width 248 height 46
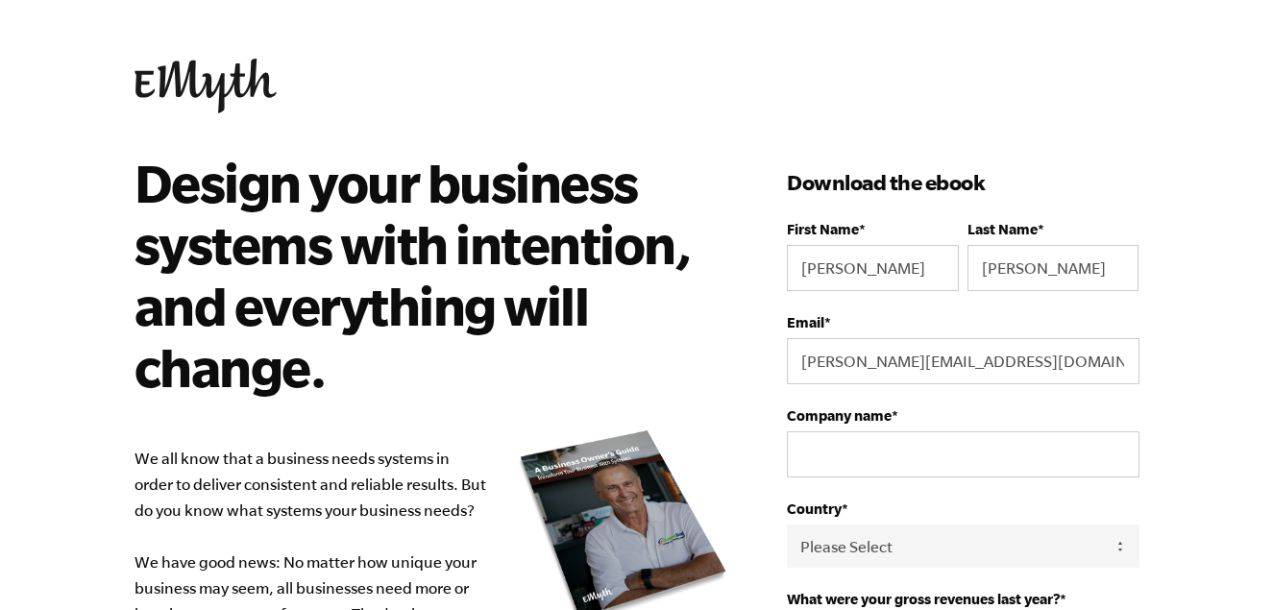
select select "10M+"
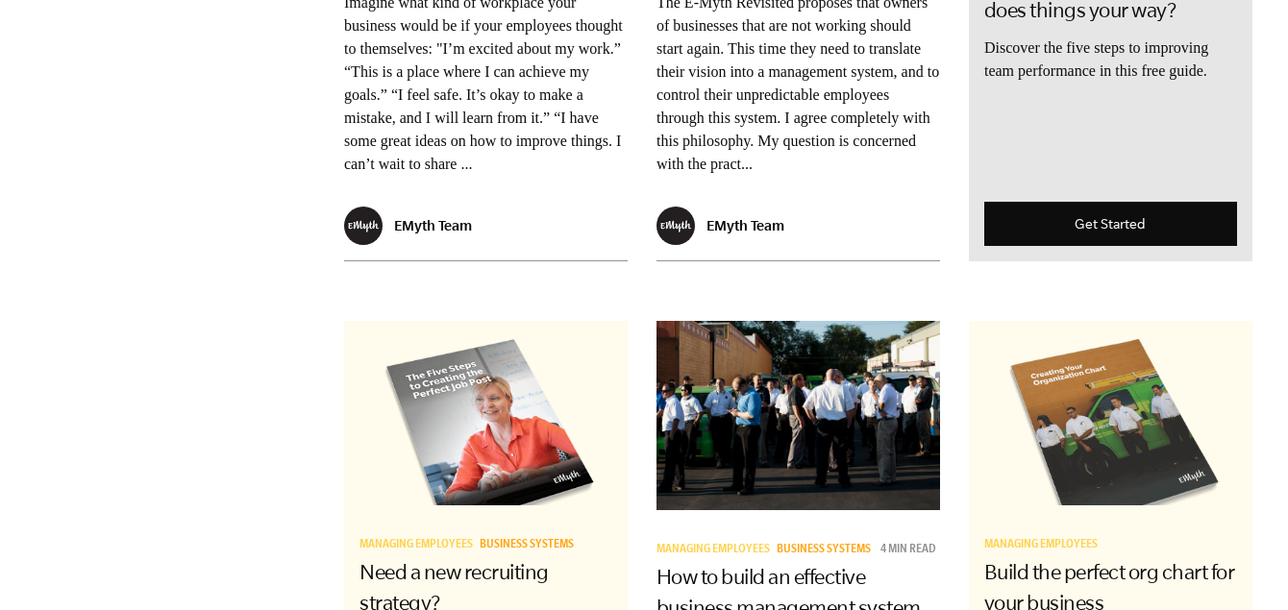
scroll to position [3382, 0]
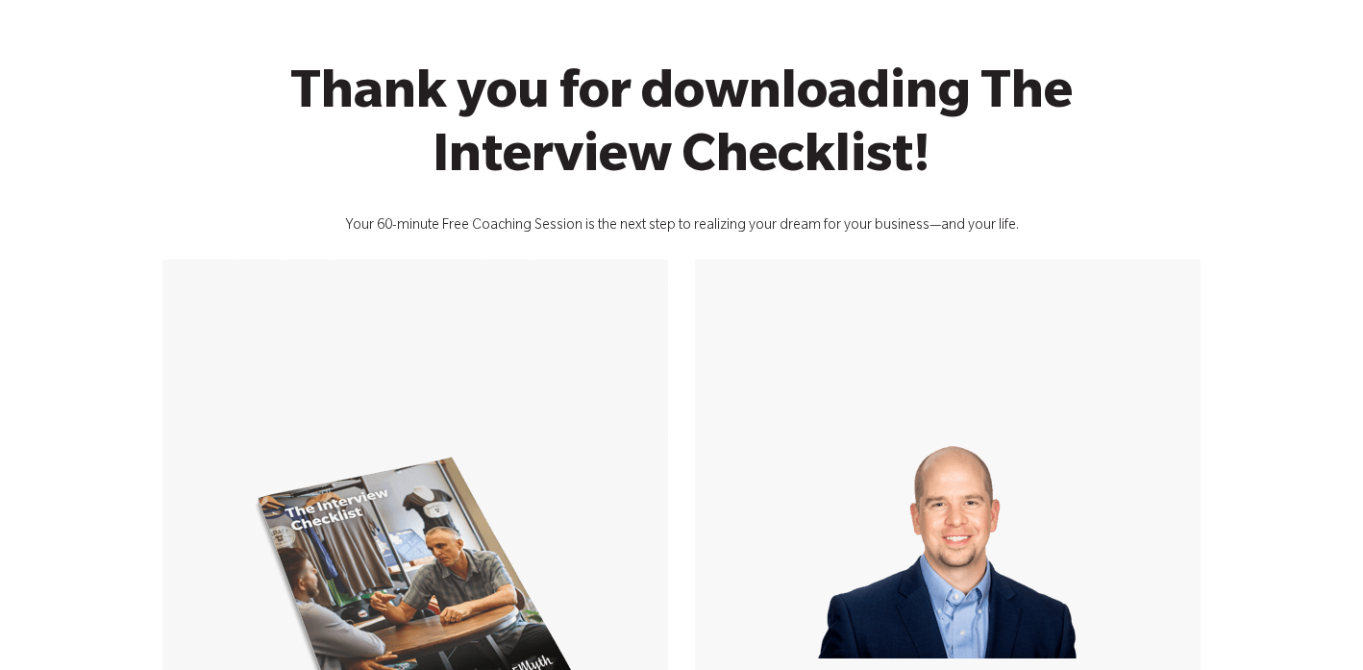
scroll to position [22, 0]
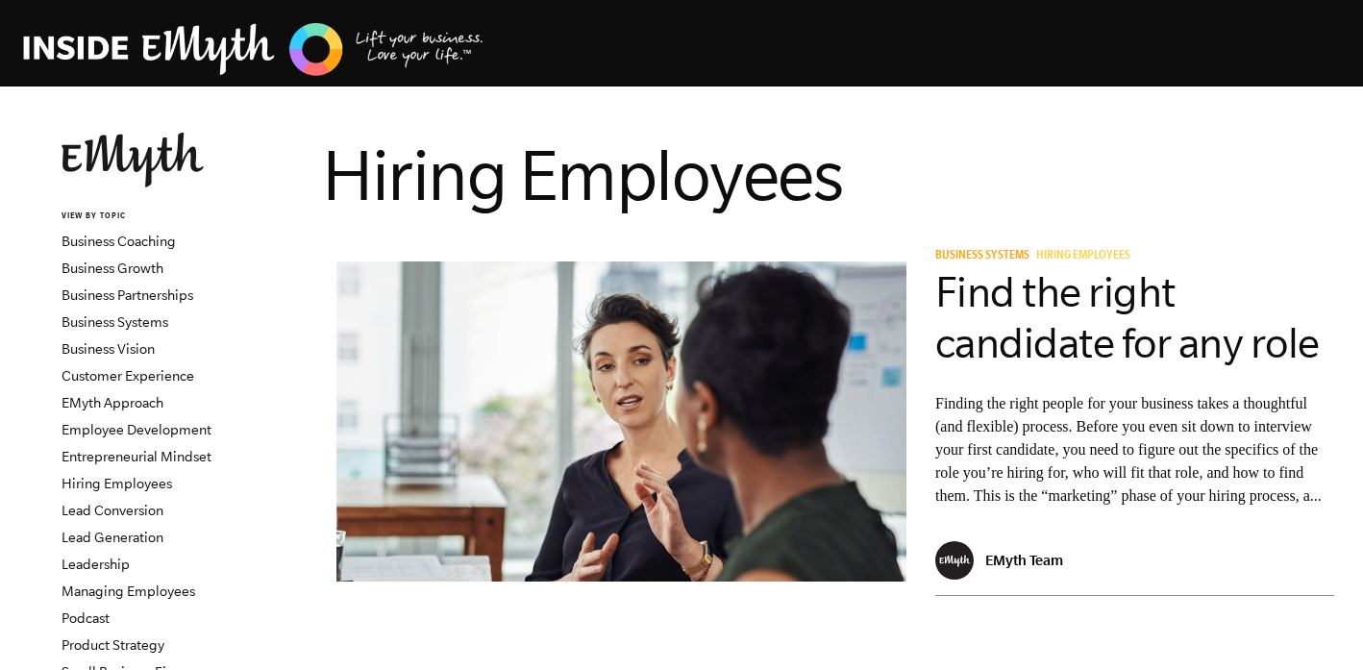
scroll to position [1368, 0]
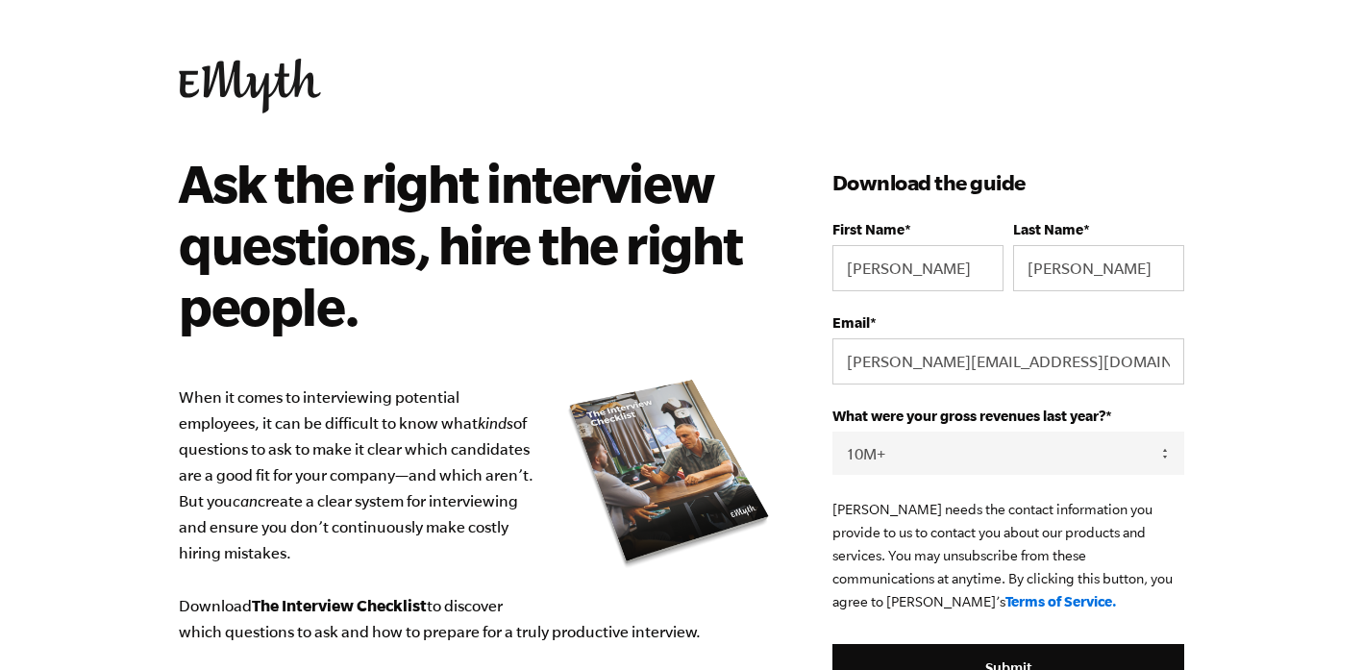
select select "10M+"
